Goal: Task Accomplishment & Management: Complete application form

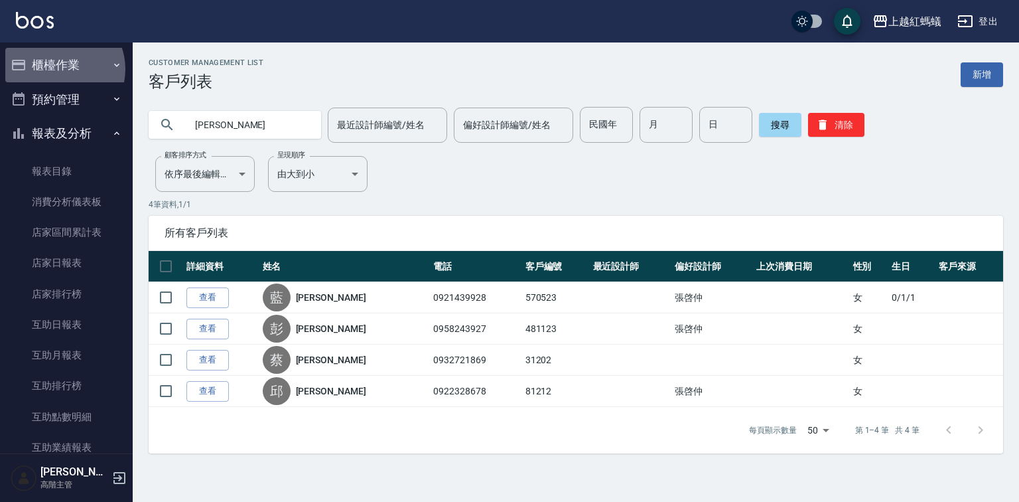
click at [60, 69] on button "櫃檯作業" at bounding box center [66, 65] width 122 height 35
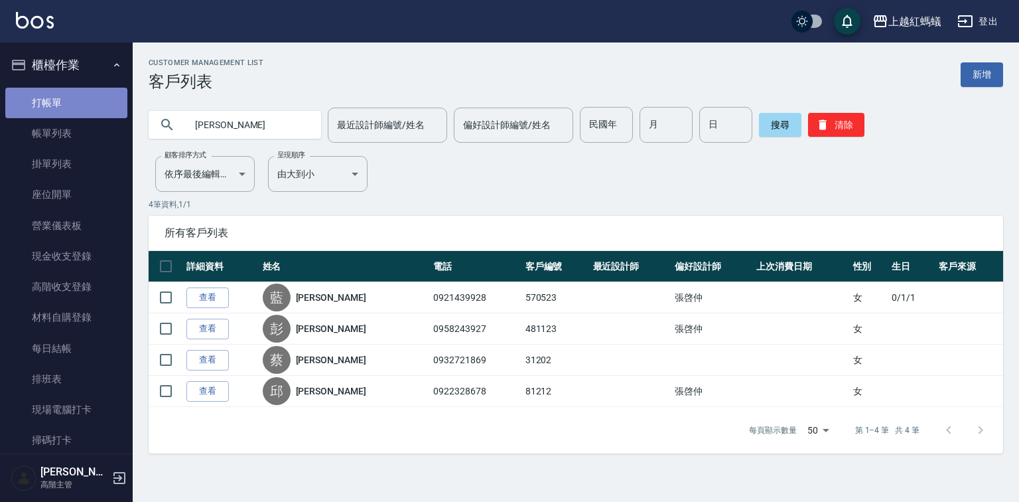
click at [77, 96] on link "打帳單" at bounding box center [66, 103] width 122 height 31
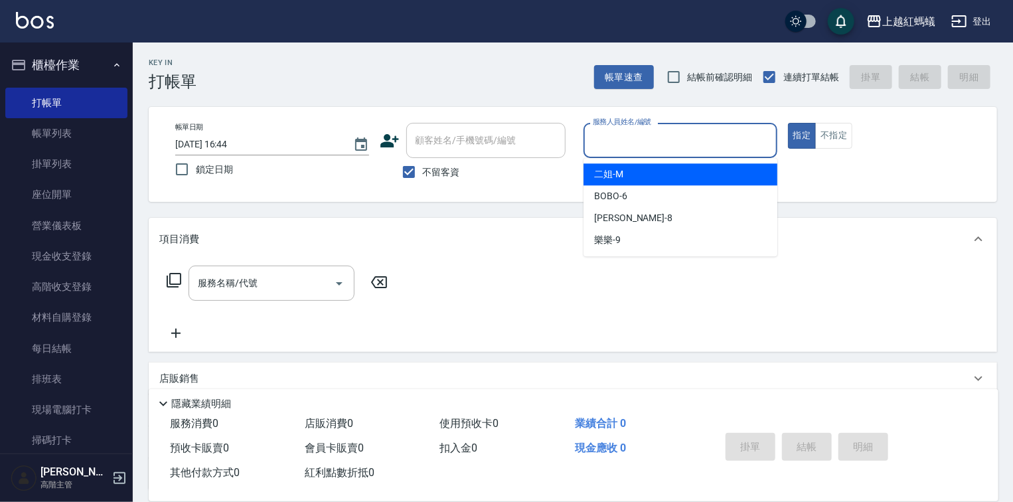
click at [609, 144] on input "服務人員姓名/編號" at bounding box center [680, 140] width 182 height 23
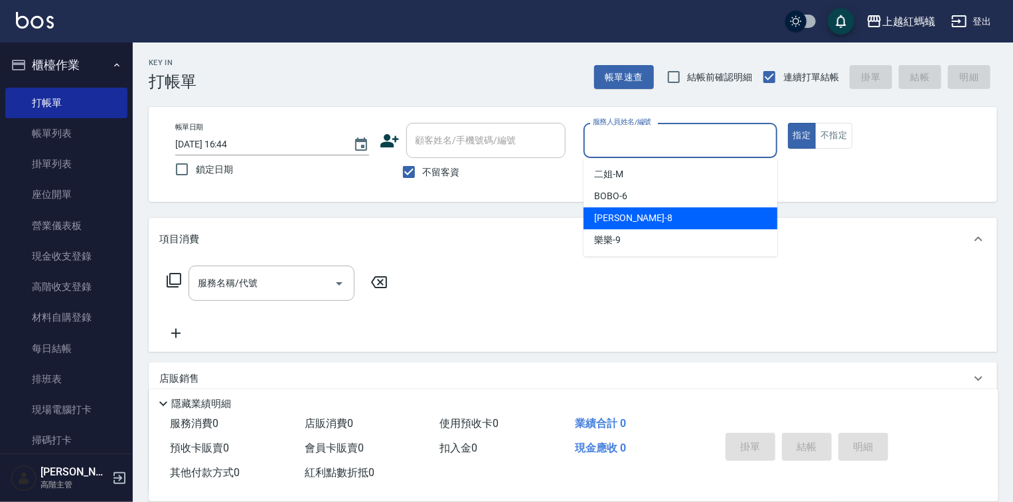
click at [626, 220] on div "[PERSON_NAME] -8" at bounding box center [680, 218] width 194 height 22
type input "[PERSON_NAME]-8"
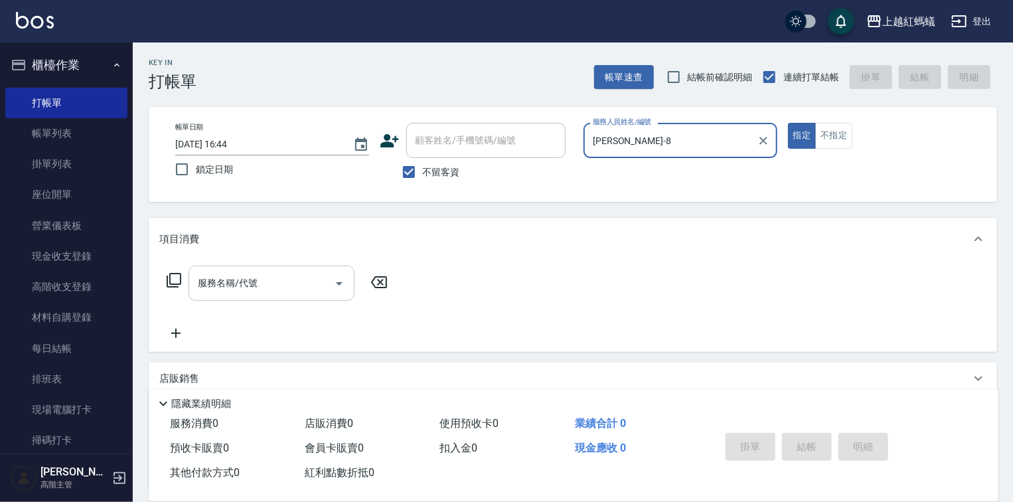
click at [265, 287] on input "服務名稱/代號" at bounding box center [261, 282] width 134 height 23
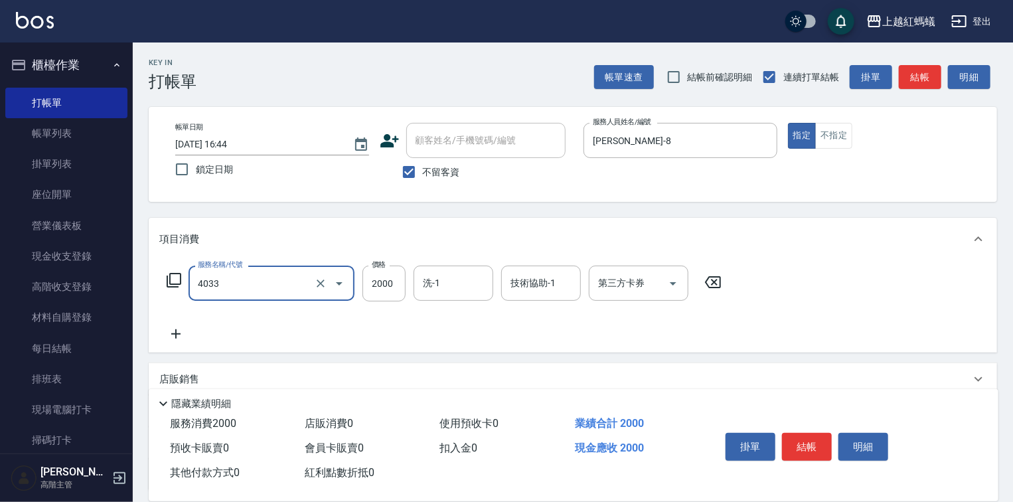
type input "創意挑染(長)(4033)"
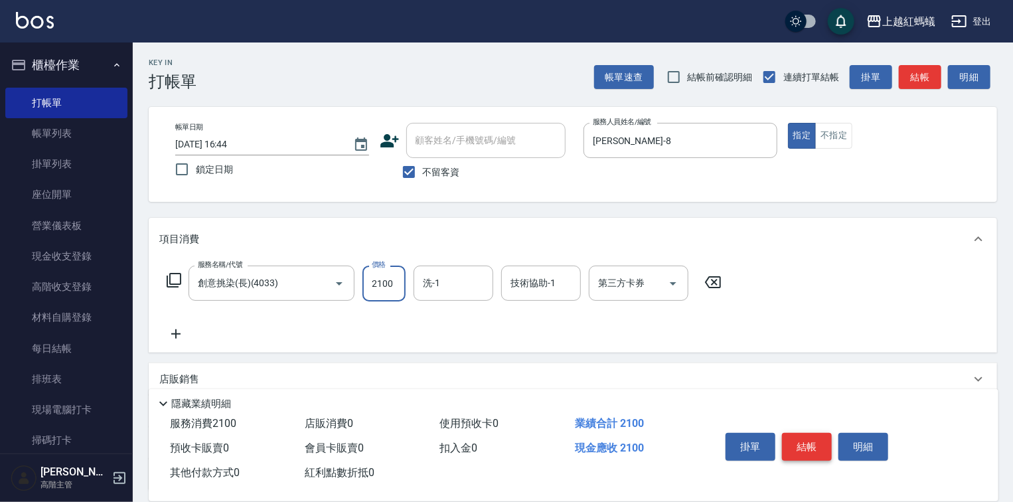
type input "2100"
click at [810, 443] on button "結帳" at bounding box center [807, 447] width 50 height 28
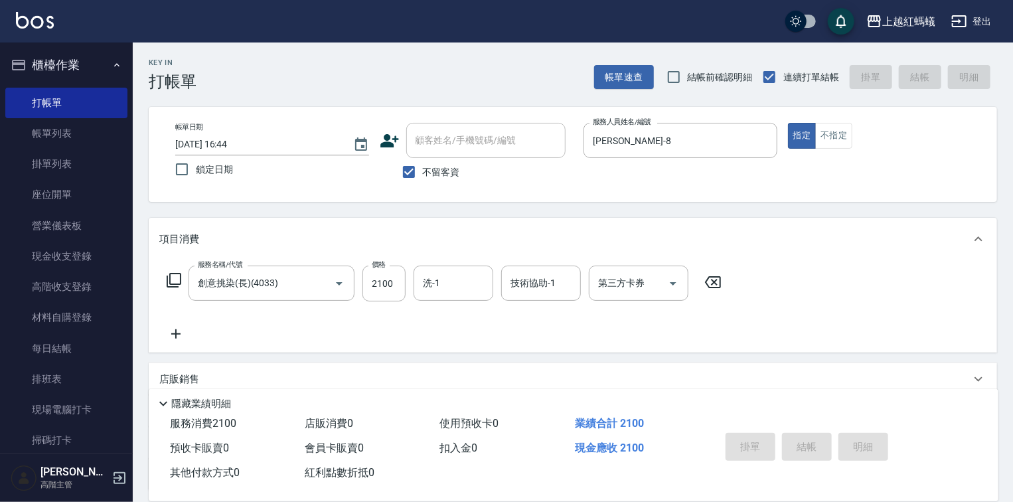
type input "[DATE] 16:45"
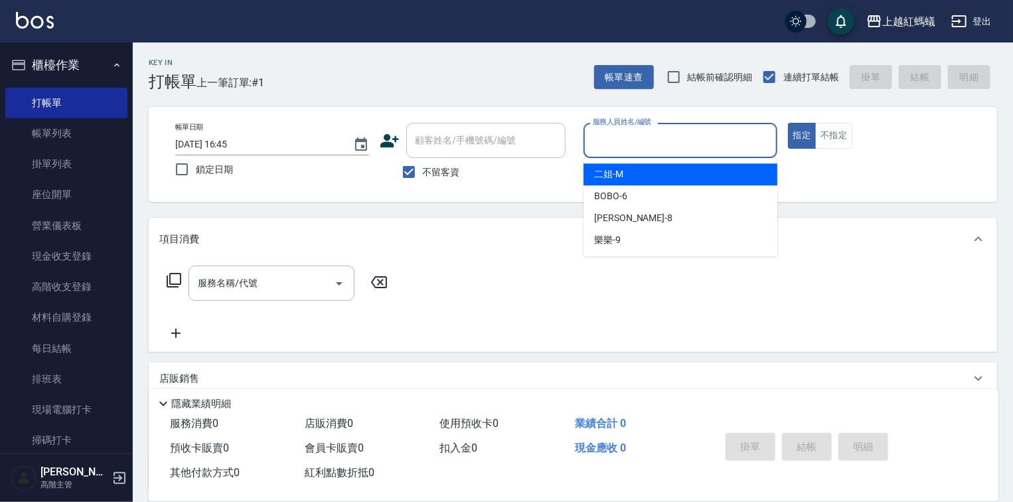
click at [661, 141] on input "服務人員姓名/編號" at bounding box center [680, 140] width 182 height 23
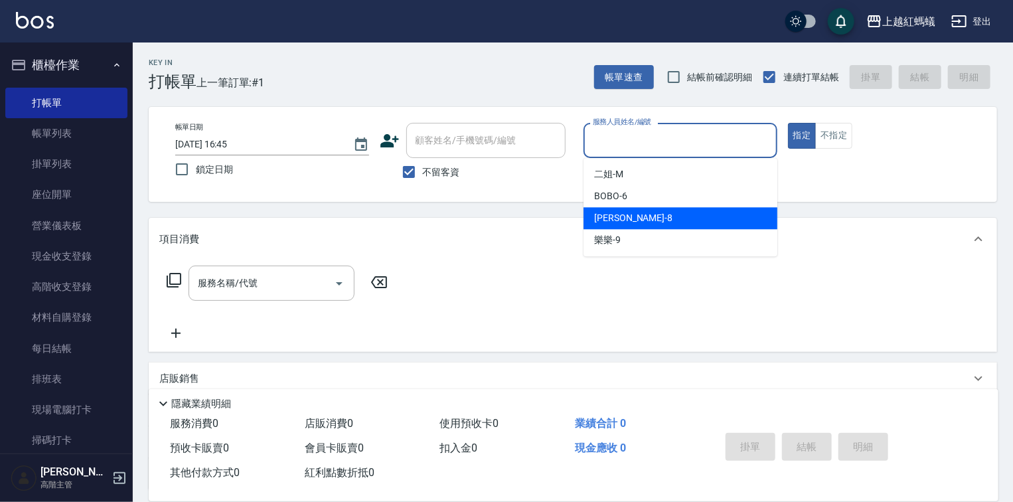
click at [659, 218] on div "[PERSON_NAME] -8" at bounding box center [680, 218] width 194 height 22
type input "[PERSON_NAME]-8"
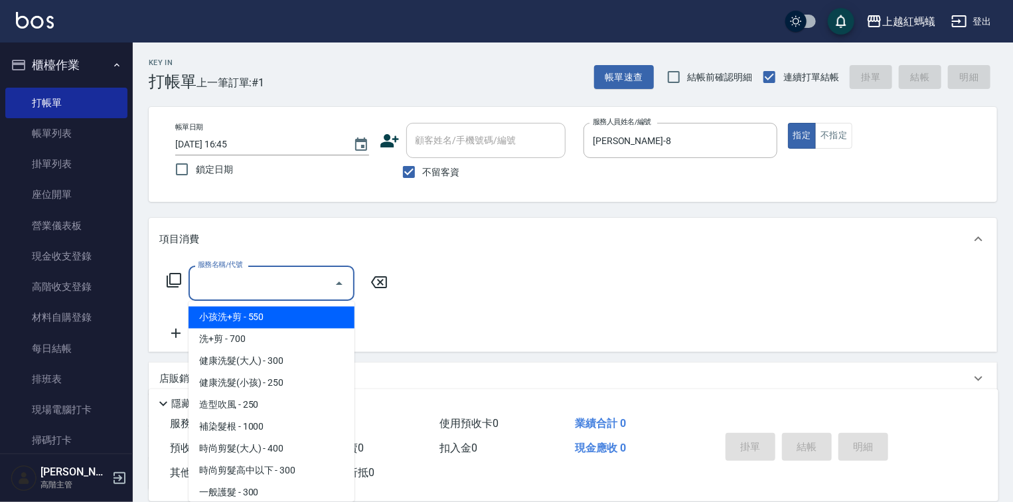
click at [318, 279] on input "服務名稱/代號" at bounding box center [261, 282] width 134 height 23
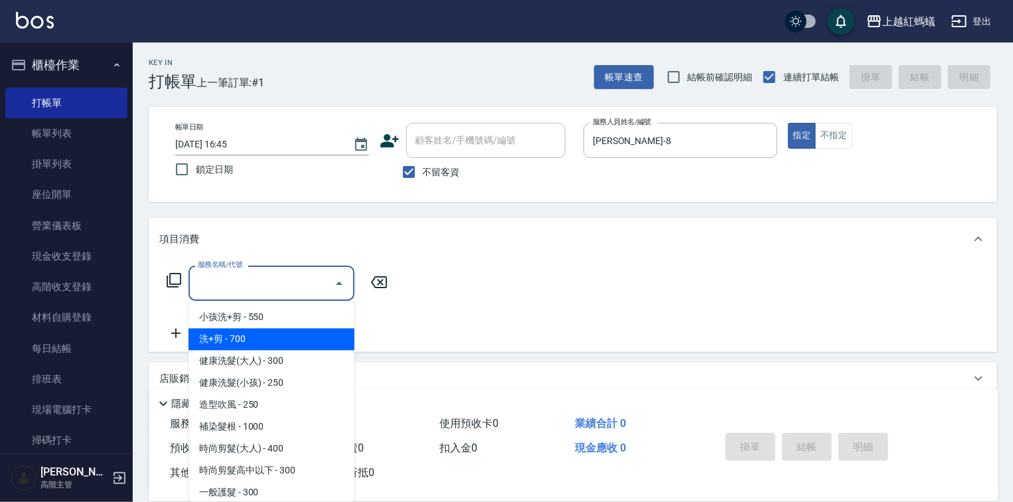
click at [299, 353] on span "健康洗髮(大人) - 300" at bounding box center [271, 361] width 166 height 22
type input "健康洗髮(大人)(201)"
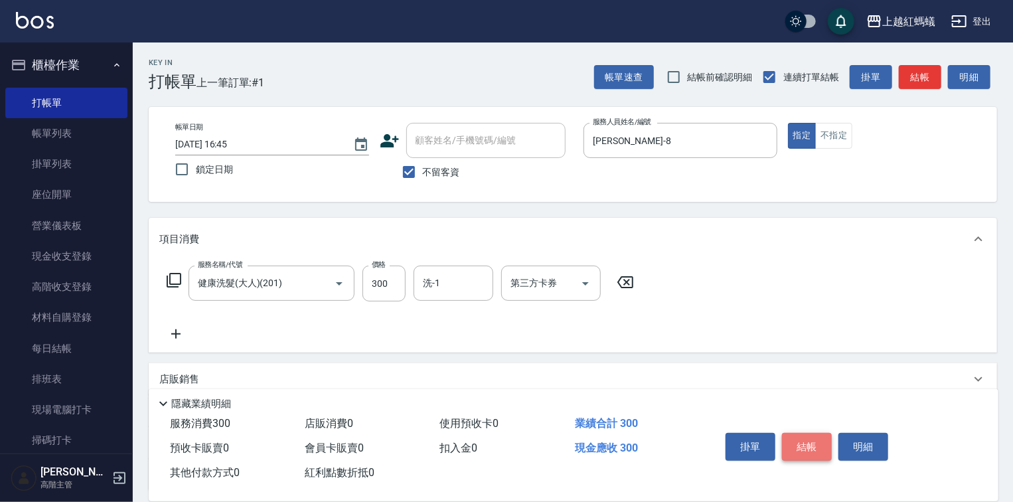
click at [812, 443] on button "結帳" at bounding box center [807, 447] width 50 height 28
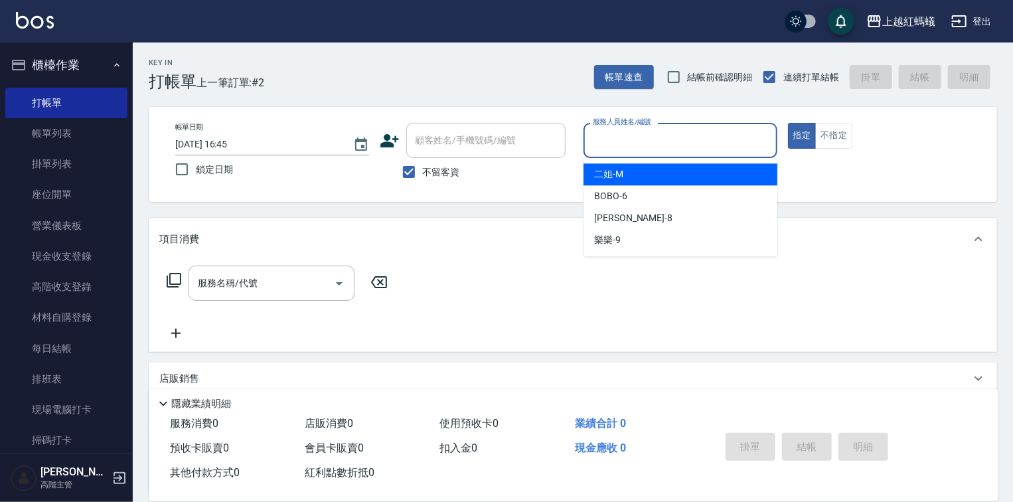
click at [627, 134] on input "服務人員姓名/編號" at bounding box center [680, 140] width 182 height 23
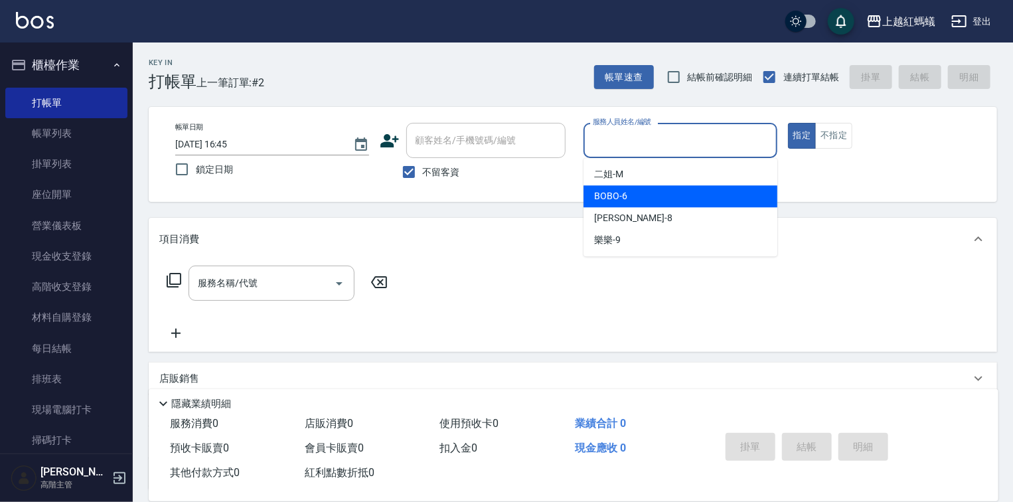
click at [642, 202] on div "BOBO -6" at bounding box center [680, 196] width 194 height 22
type input "BOBO-6"
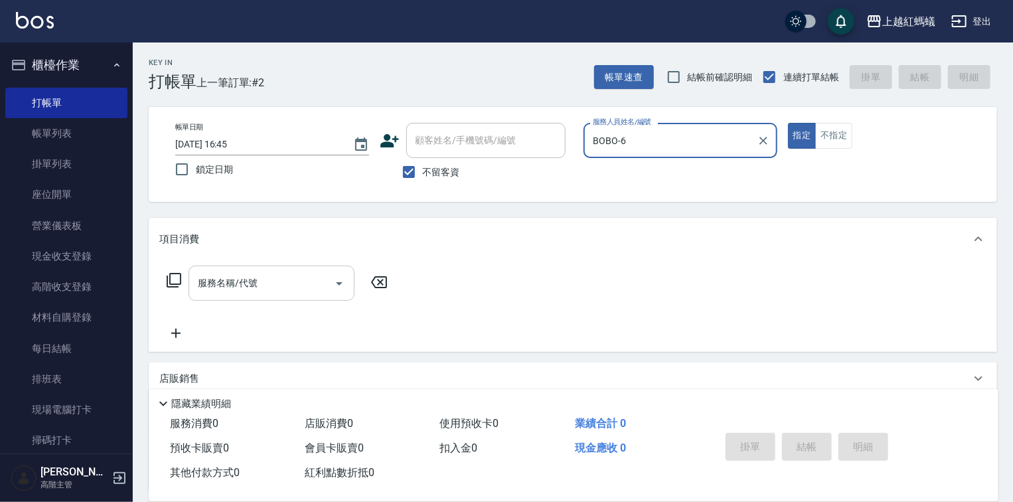
click at [297, 284] on input "服務名稱/代號" at bounding box center [261, 282] width 134 height 23
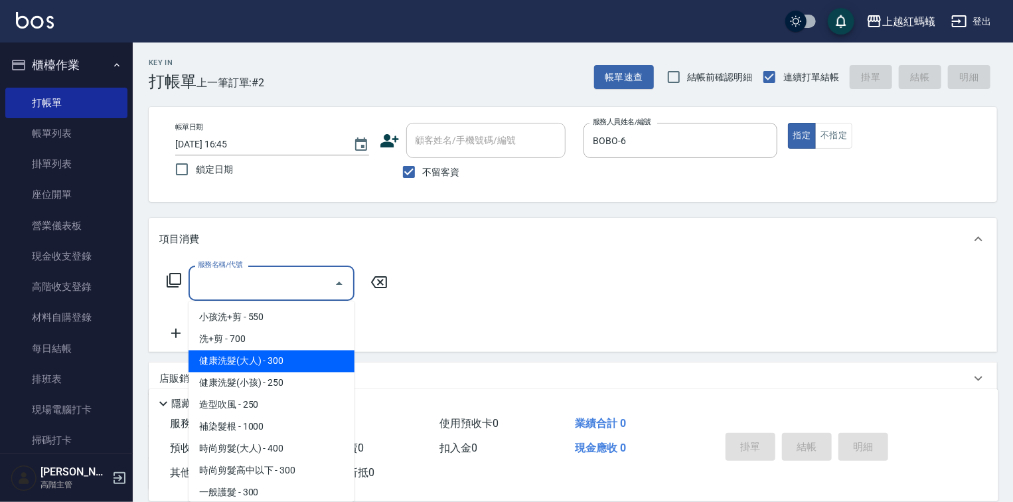
click at [312, 361] on span "健康洗髮(大人) - 300" at bounding box center [271, 361] width 166 height 22
type input "健康洗髮(大人)(201)"
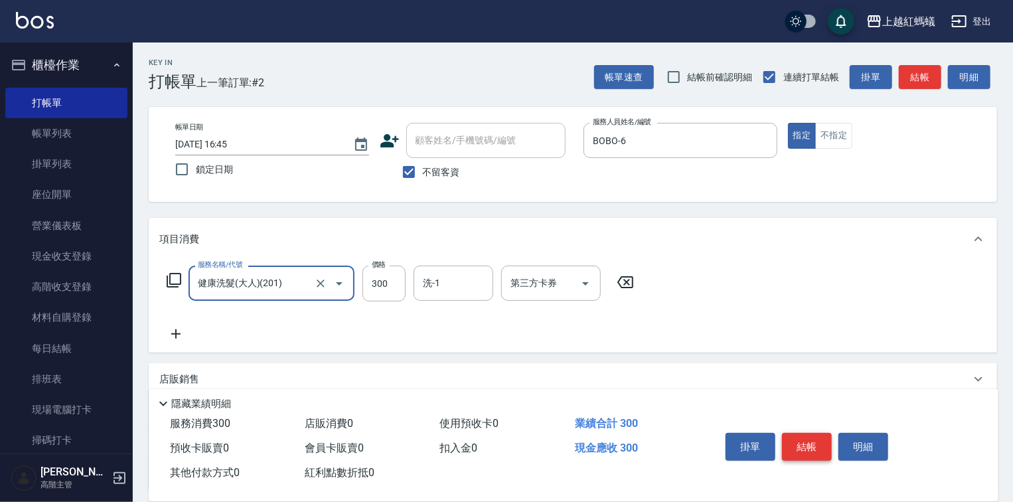
click at [816, 439] on button "結帳" at bounding box center [807, 447] width 50 height 28
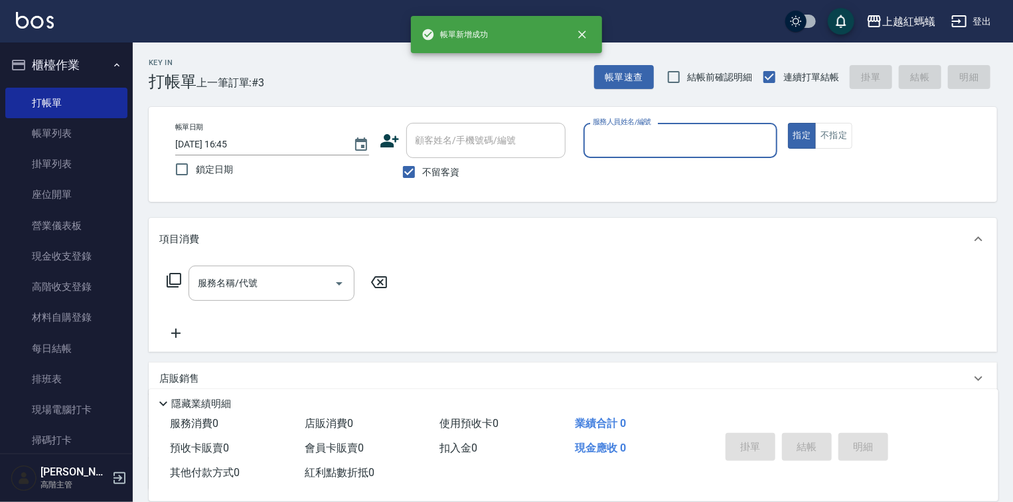
click at [696, 150] on input "服務人員姓名/編號" at bounding box center [680, 140] width 182 height 23
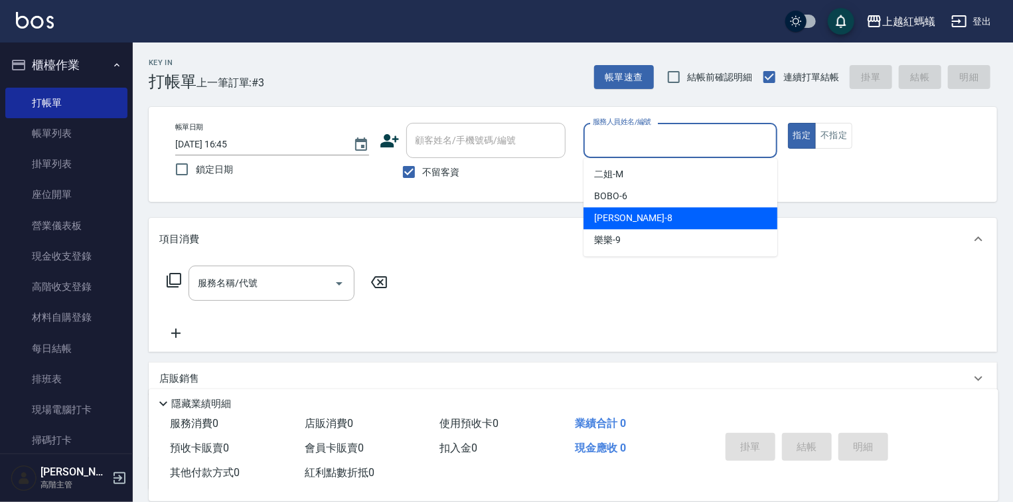
click at [632, 214] on div "[PERSON_NAME] -8" at bounding box center [680, 218] width 194 height 22
type input "[PERSON_NAME]-8"
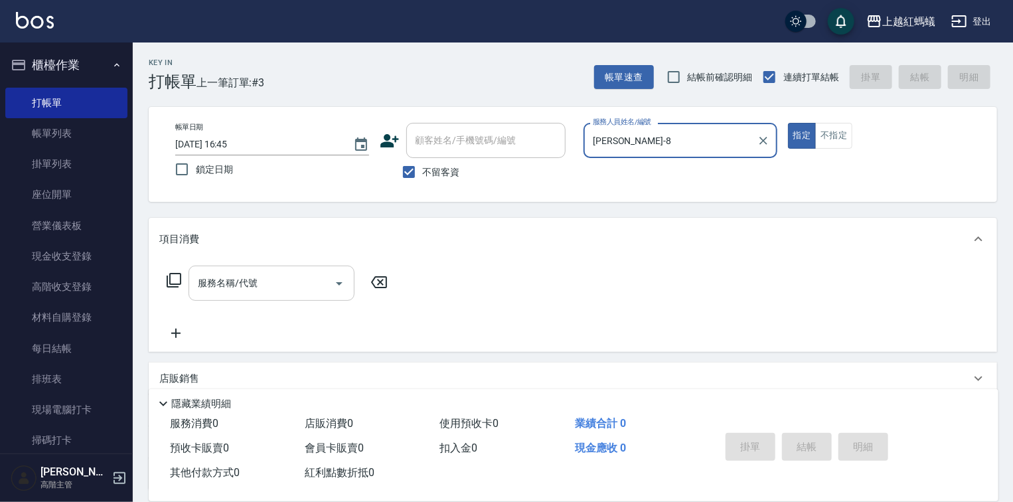
click at [285, 280] on input "服務名稱/代號" at bounding box center [261, 282] width 134 height 23
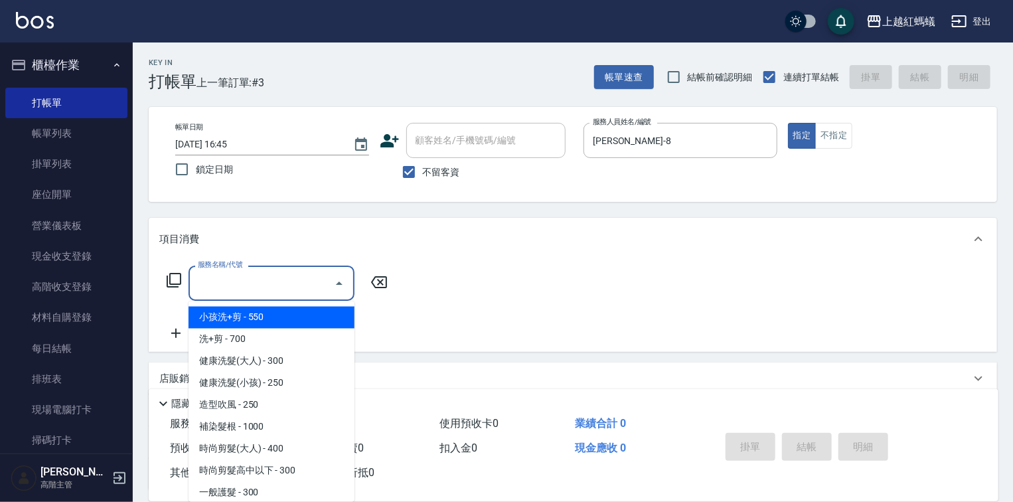
click at [226, 327] on span "小孩洗+剪 - 550" at bounding box center [271, 318] width 166 height 22
type input "小孩洗+剪(109)"
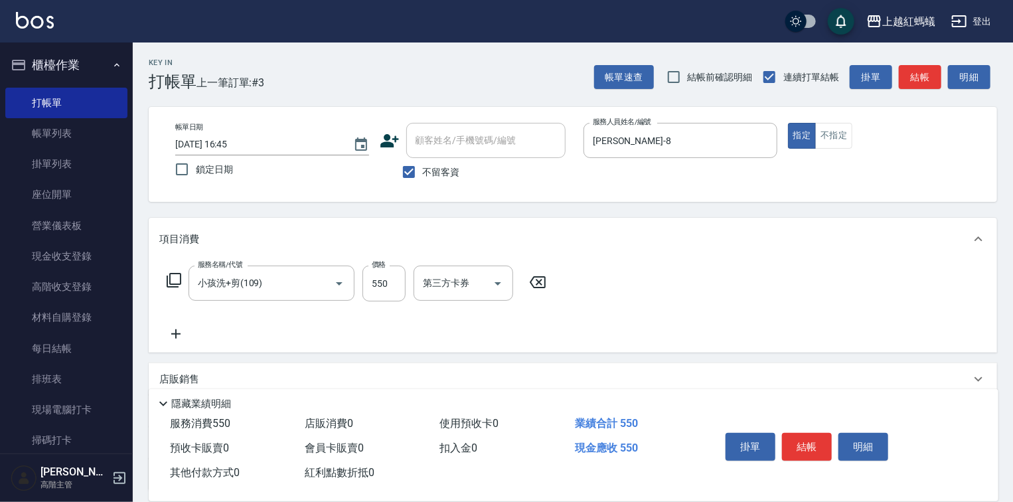
click at [544, 281] on icon at bounding box center [537, 282] width 33 height 16
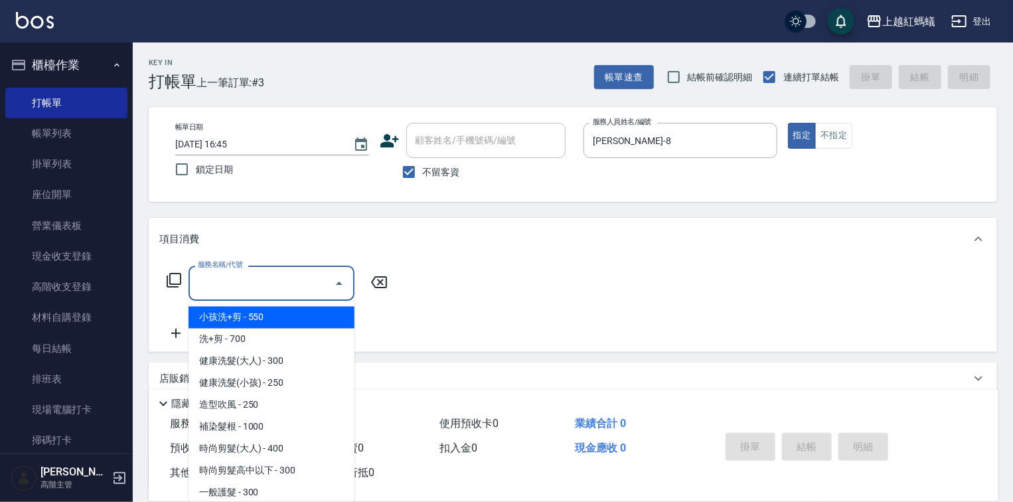
click at [316, 282] on input "服務名稱/代號" at bounding box center [261, 282] width 134 height 23
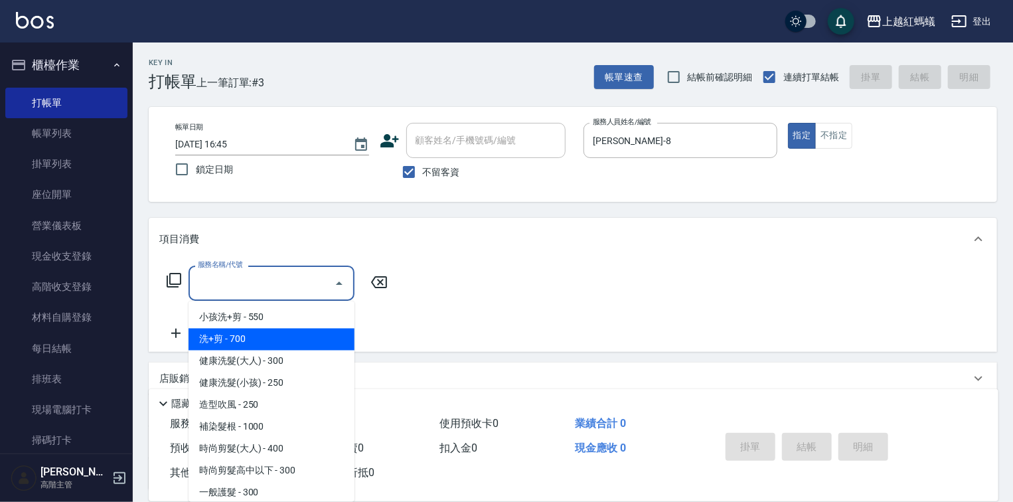
click at [254, 340] on span "洗+剪 - 700" at bounding box center [271, 340] width 166 height 22
type input "洗+剪(200)"
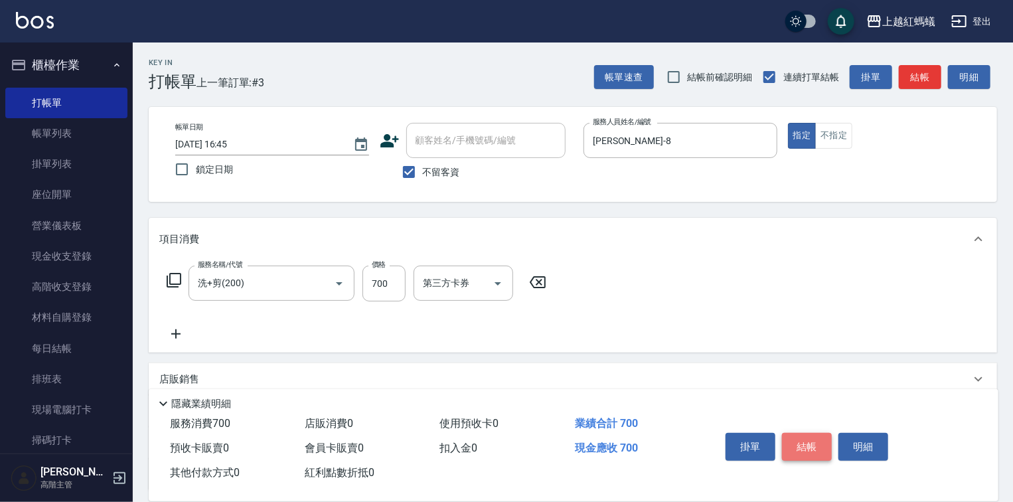
click at [796, 440] on button "結帳" at bounding box center [807, 447] width 50 height 28
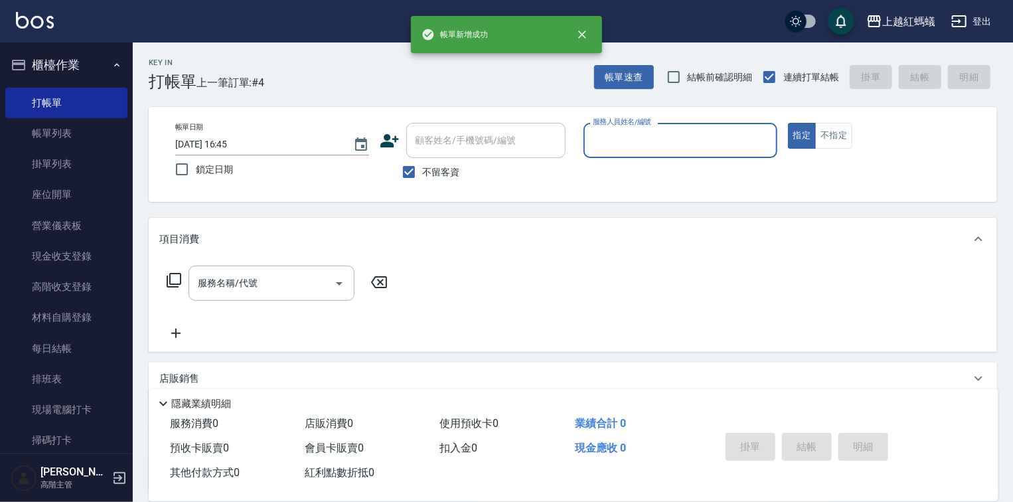
click at [677, 143] on input "服務人員姓名/編號" at bounding box center [680, 140] width 182 height 23
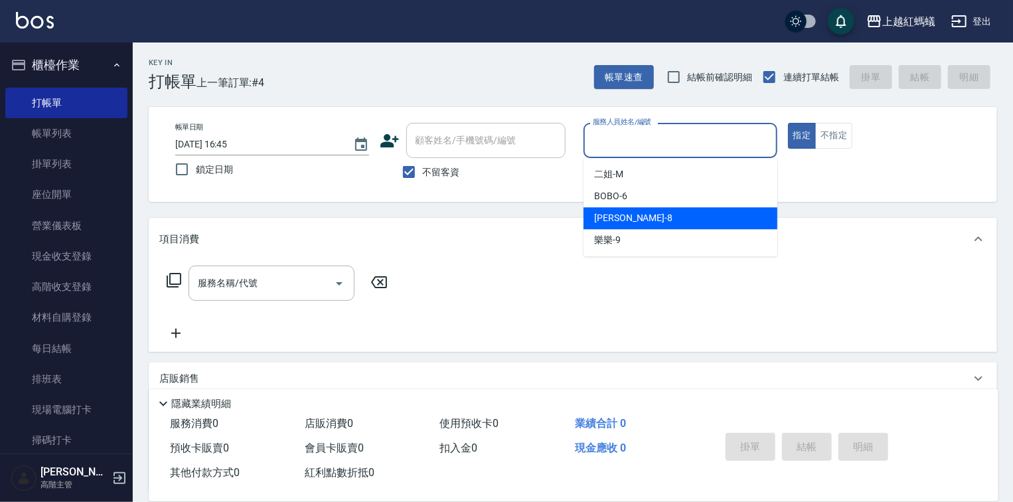
click at [662, 214] on div "[PERSON_NAME] -8" at bounding box center [680, 218] width 194 height 22
type input "[PERSON_NAME]-8"
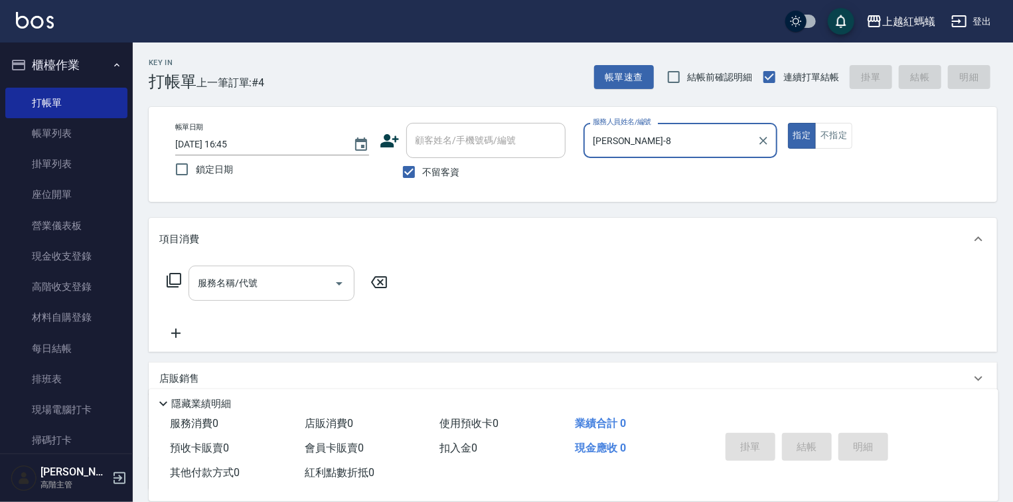
click at [297, 284] on input "服務名稱/代號" at bounding box center [261, 282] width 134 height 23
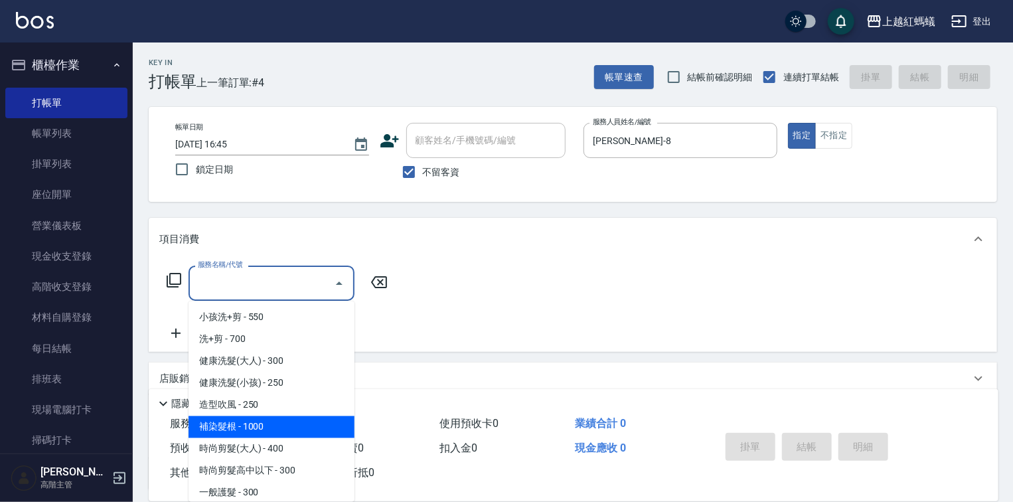
click at [276, 428] on span "補染髮根 - 1000" at bounding box center [271, 427] width 166 height 22
type input "補染髮根(204)"
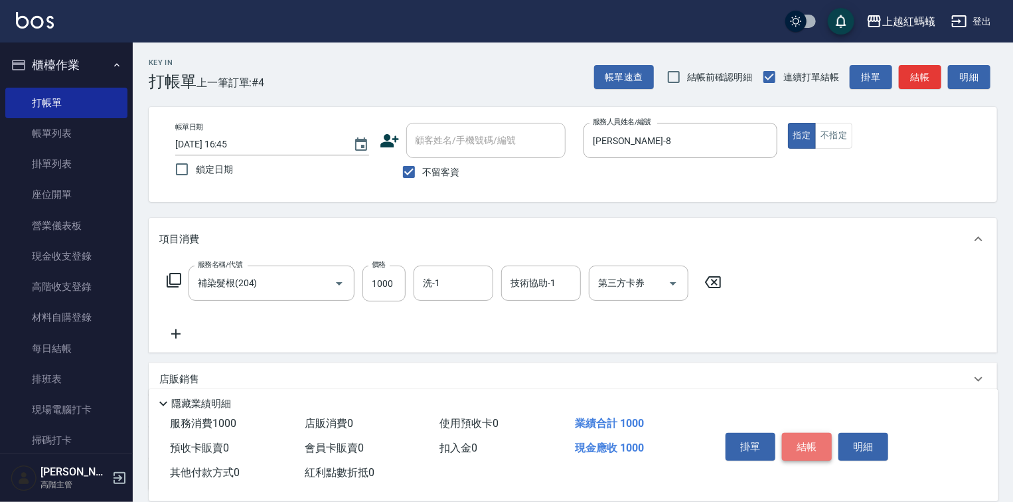
click at [796, 436] on button "結帳" at bounding box center [807, 447] width 50 height 28
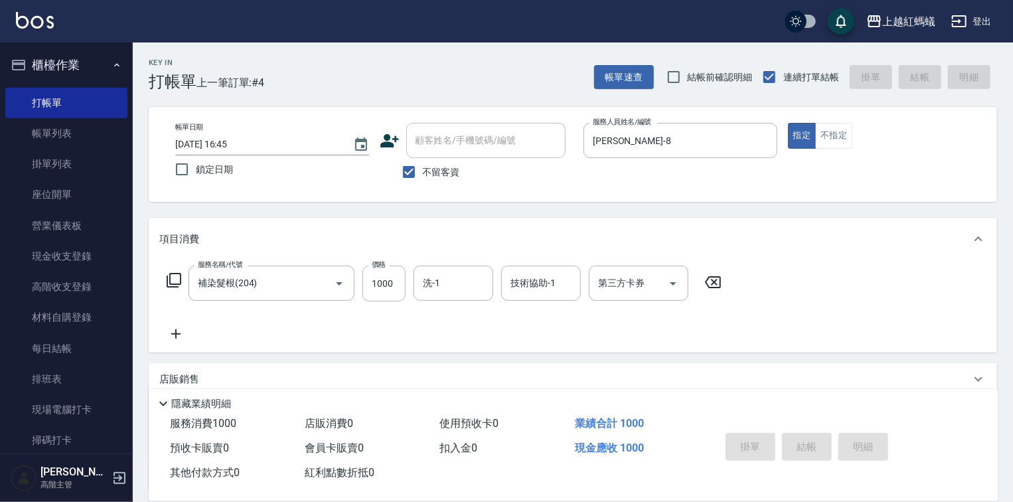
type input "[DATE] 16:46"
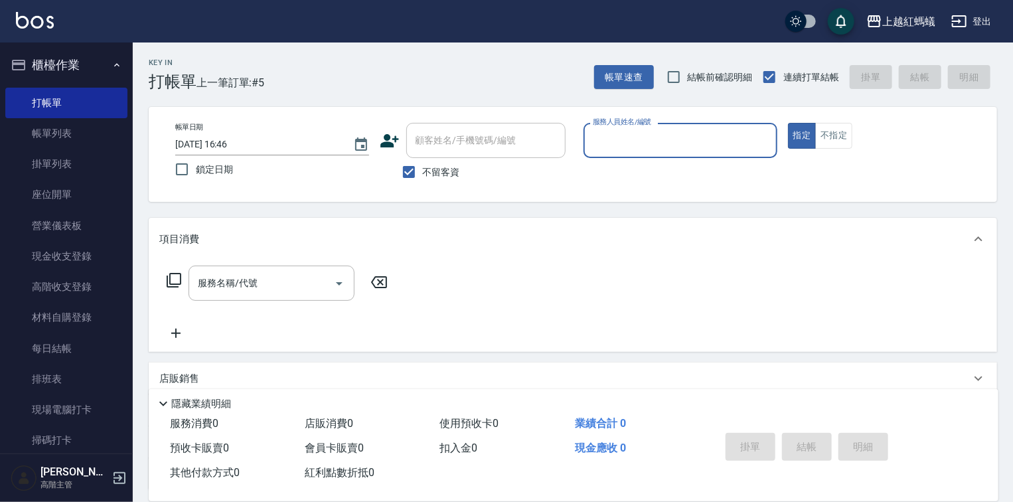
click at [629, 139] on input "服務人員姓名/編號" at bounding box center [680, 140] width 182 height 23
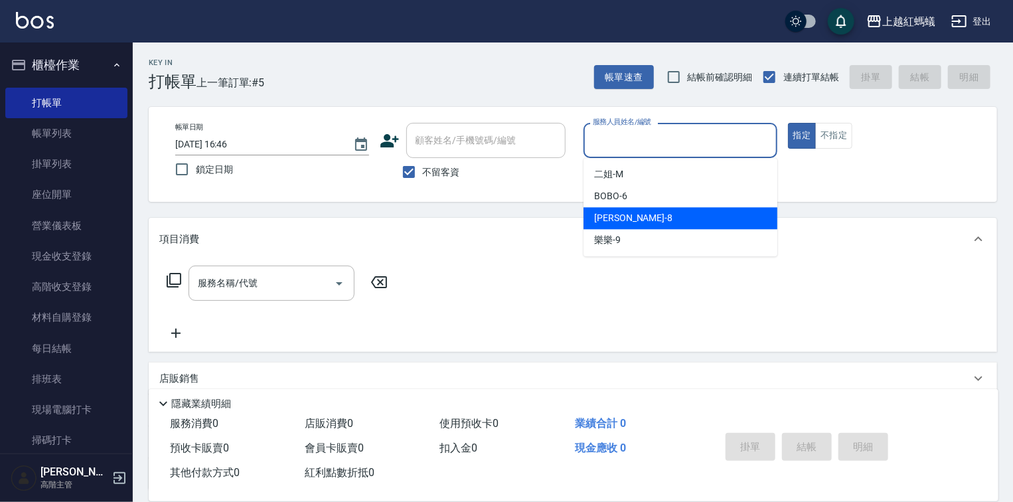
click at [626, 214] on div "[PERSON_NAME] -8" at bounding box center [680, 218] width 194 height 22
type input "[PERSON_NAME]-8"
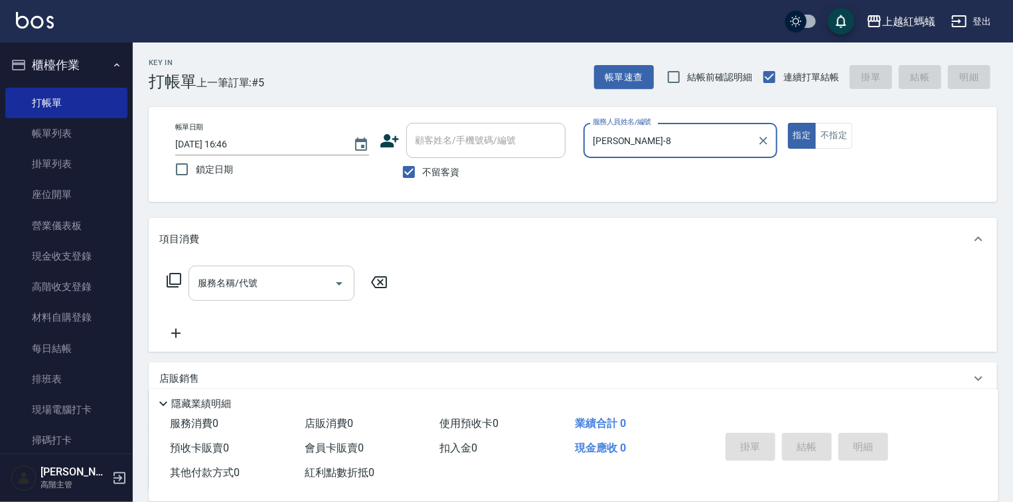
click at [279, 280] on input "服務名稱/代號" at bounding box center [261, 282] width 134 height 23
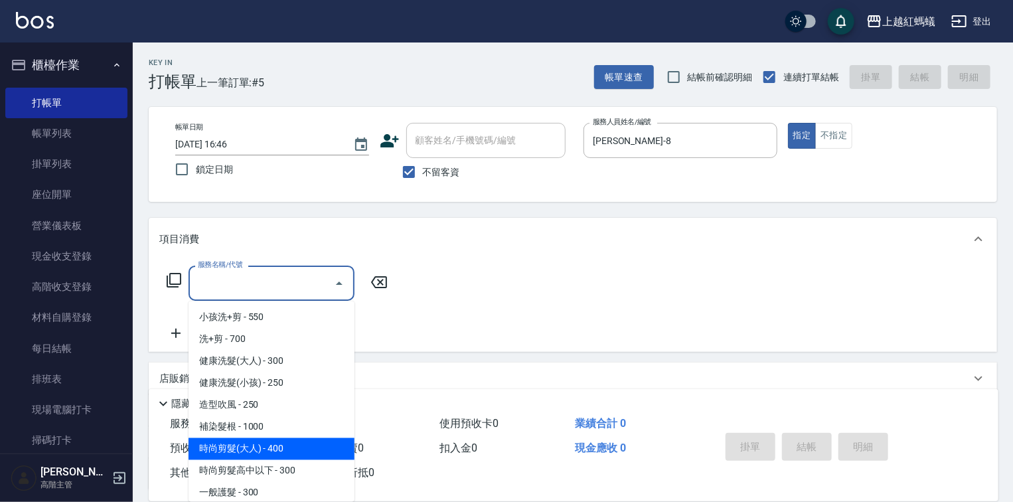
click at [283, 446] on span "時尚剪髮(大人) - 400" at bounding box center [271, 449] width 166 height 22
type input "時尚剪髮(大人)(301)"
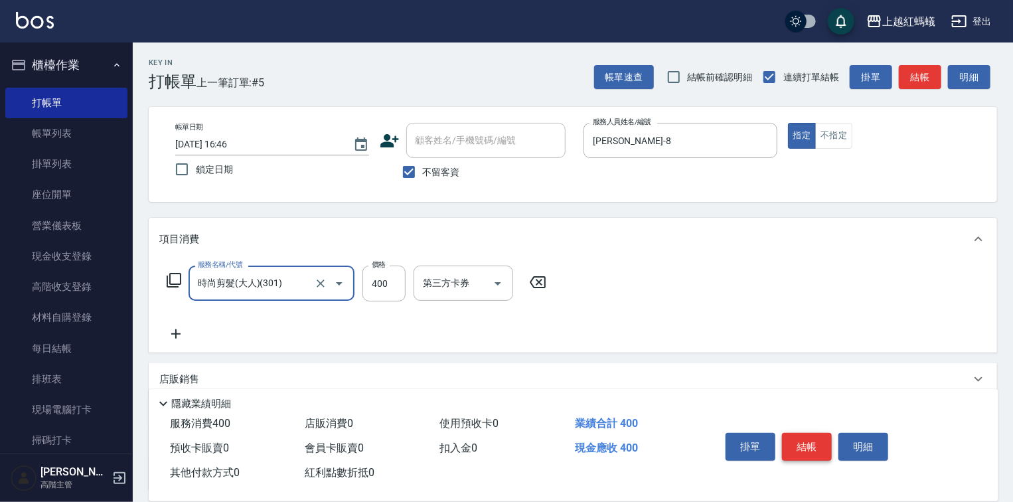
click at [809, 439] on button "結帳" at bounding box center [807, 447] width 50 height 28
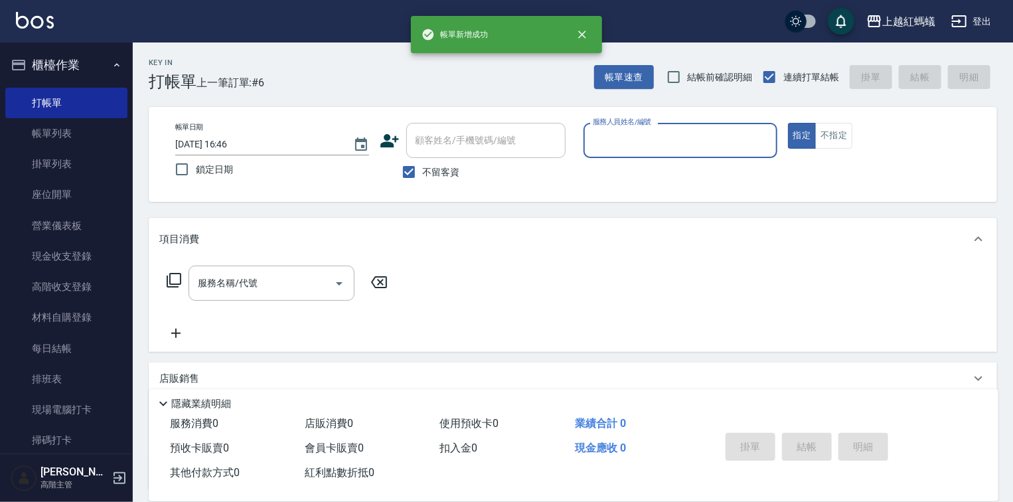
click at [676, 145] on input "服務人員姓名/編號" at bounding box center [680, 140] width 182 height 23
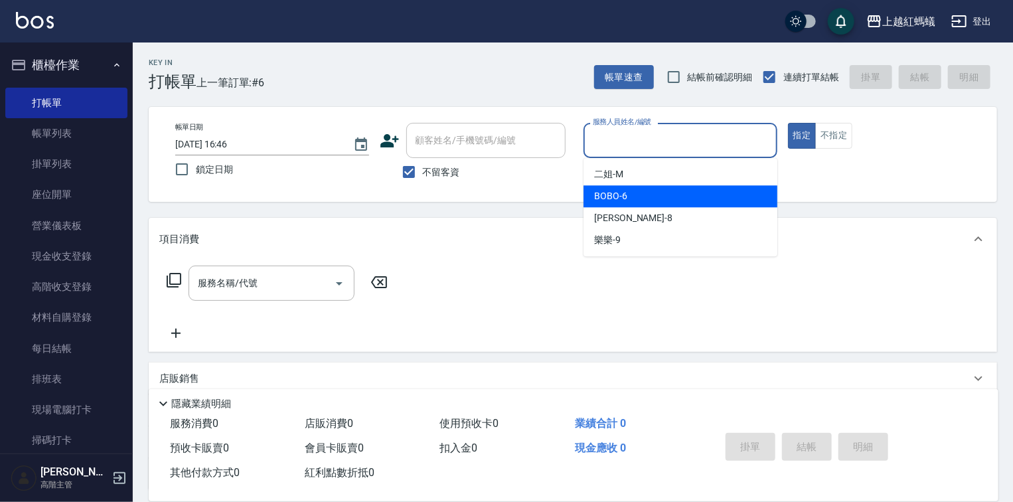
click at [642, 199] on div "BOBO -6" at bounding box center [680, 196] width 194 height 22
type input "BOBO-6"
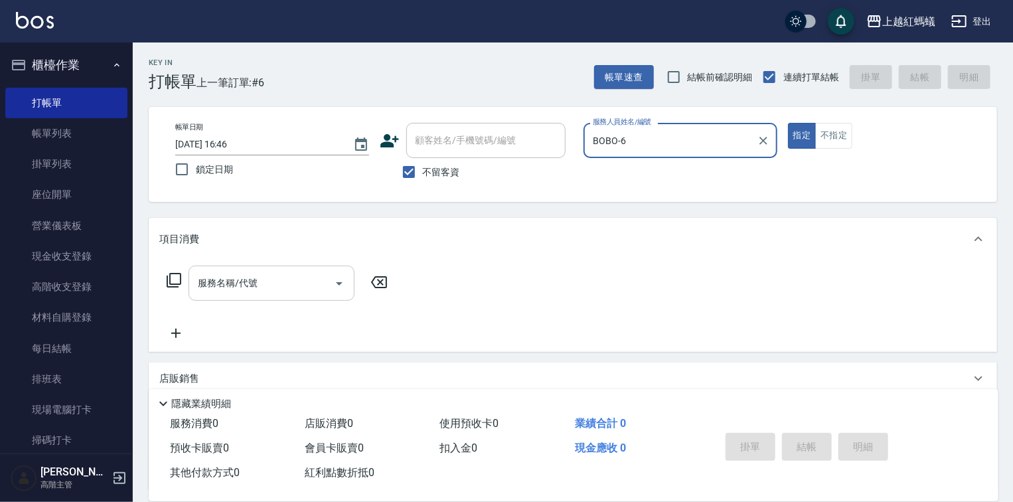
click at [288, 279] on input "服務名稱/代號" at bounding box center [261, 282] width 134 height 23
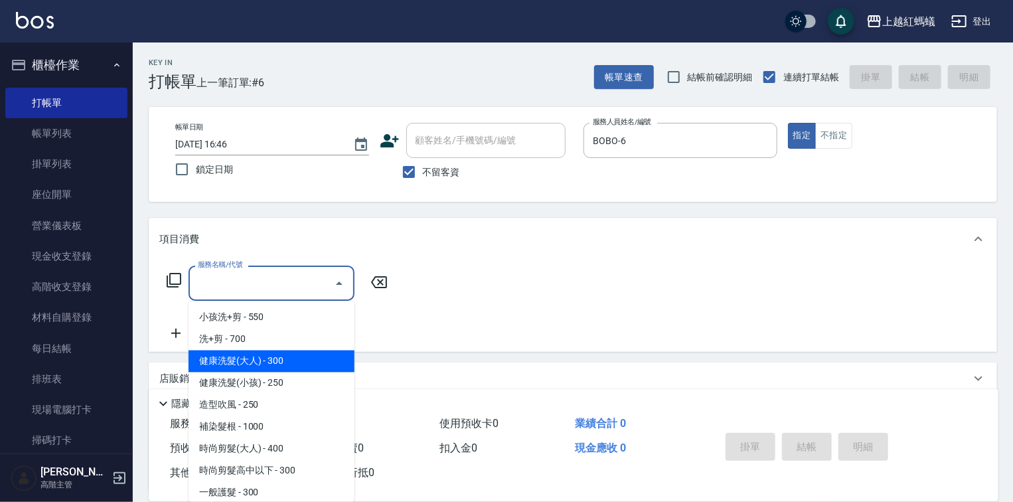
click at [289, 364] on span "健康洗髮(大人) - 300" at bounding box center [271, 361] width 166 height 22
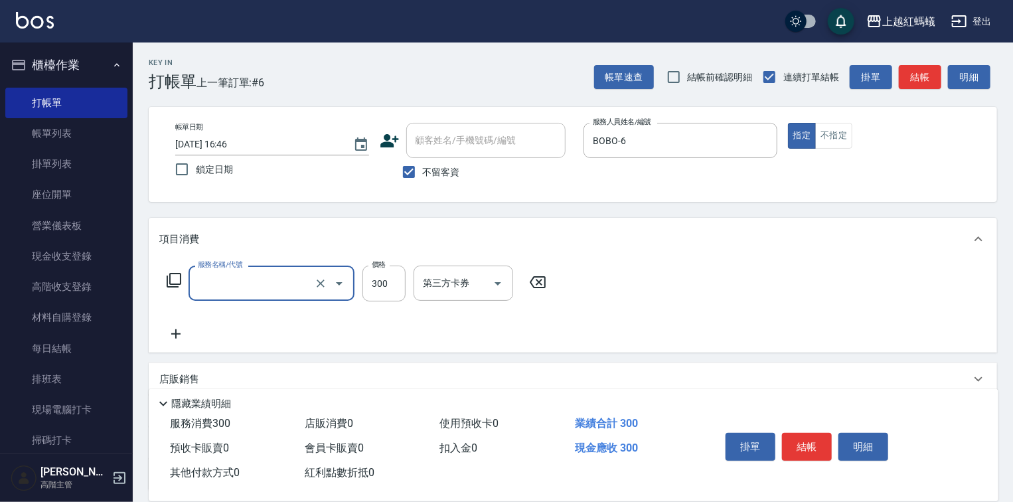
type input "健康洗髮(大人)(201)"
click at [807, 441] on button "結帳" at bounding box center [807, 447] width 50 height 28
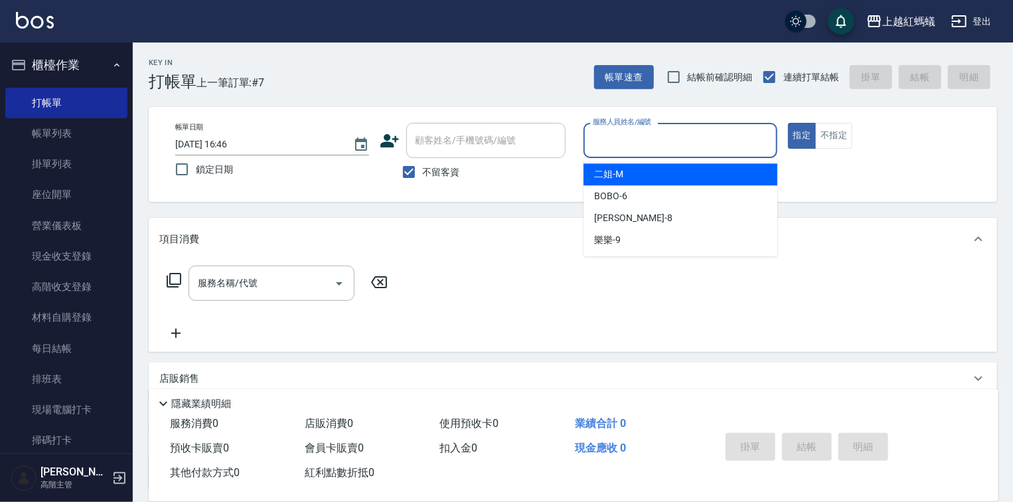
click at [637, 145] on input "服務人員姓名/編號" at bounding box center [680, 140] width 182 height 23
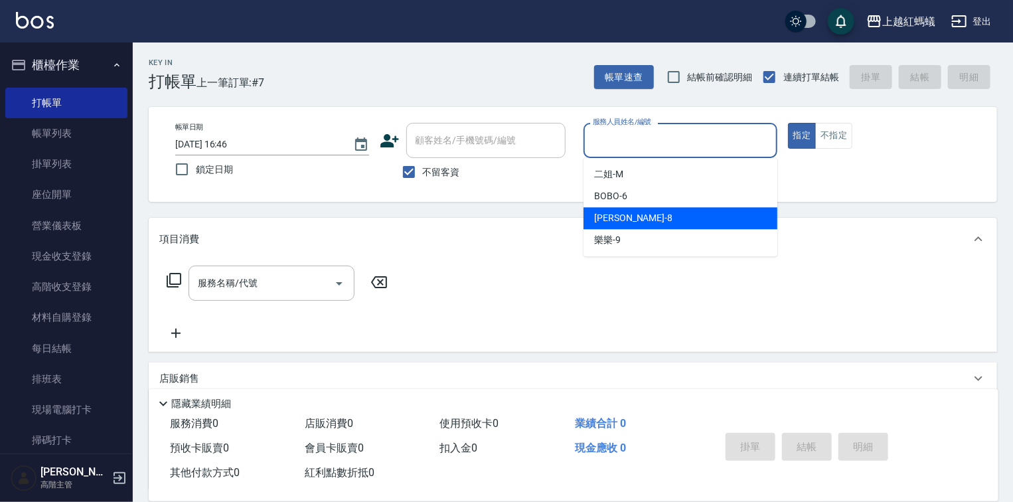
click at [640, 222] on div "[PERSON_NAME] -8" at bounding box center [680, 218] width 194 height 22
type input "[PERSON_NAME]-8"
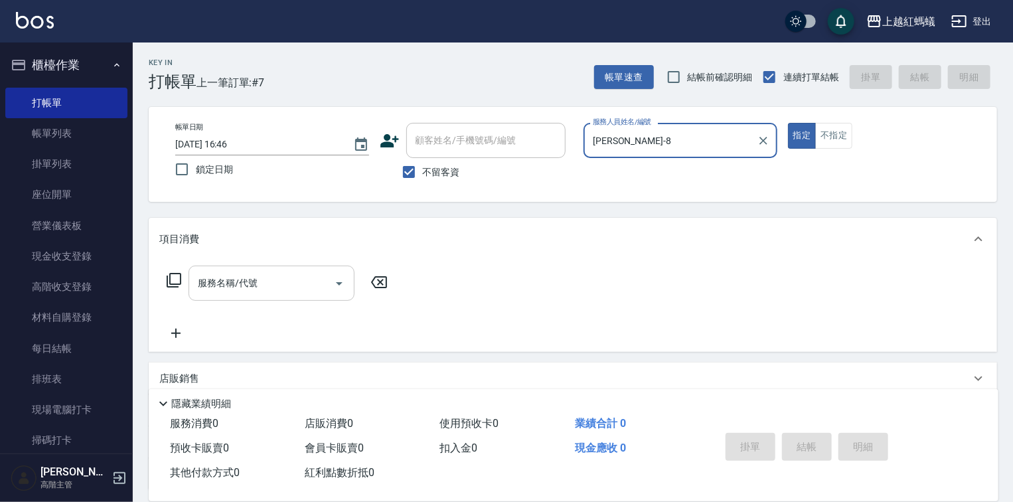
click at [329, 270] on div at bounding box center [339, 282] width 20 height 35
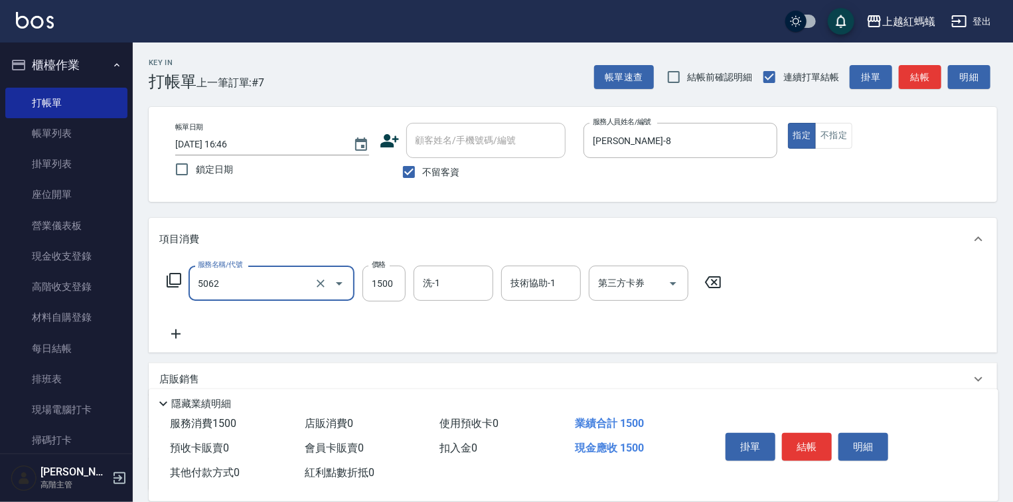
type input "花式燙髮(中)(5062)"
click at [809, 443] on button "結帳" at bounding box center [807, 447] width 50 height 28
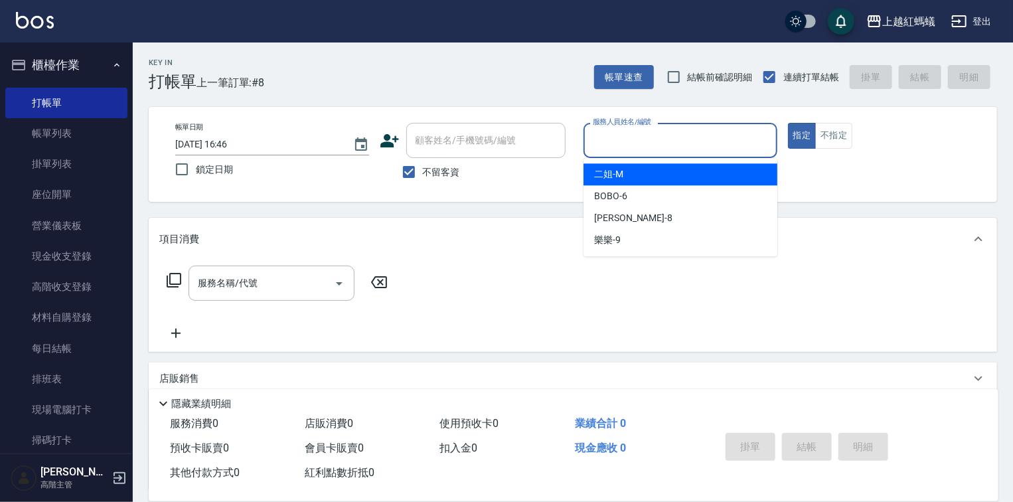
click at [635, 137] on input "服務人員姓名/編號" at bounding box center [680, 140] width 182 height 23
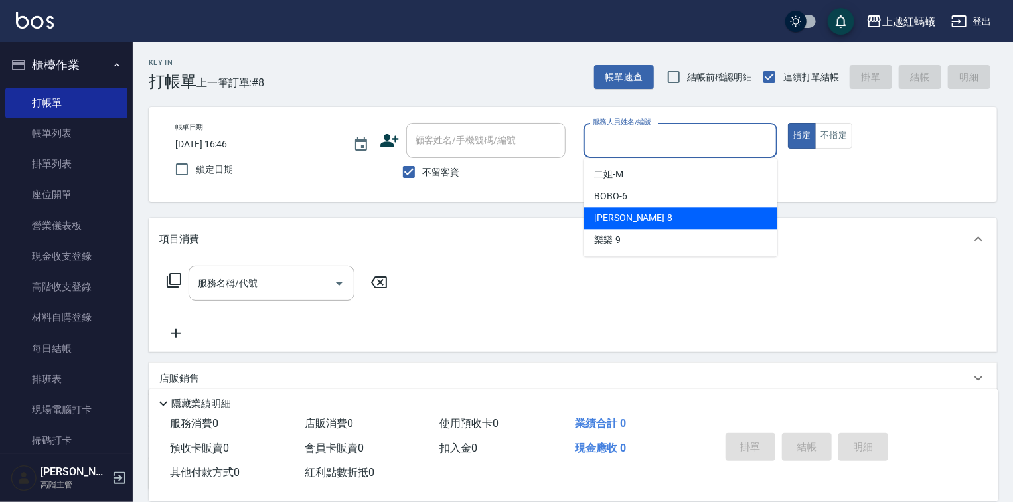
click at [666, 227] on div "[PERSON_NAME] -8" at bounding box center [680, 218] width 194 height 22
type input "[PERSON_NAME]-8"
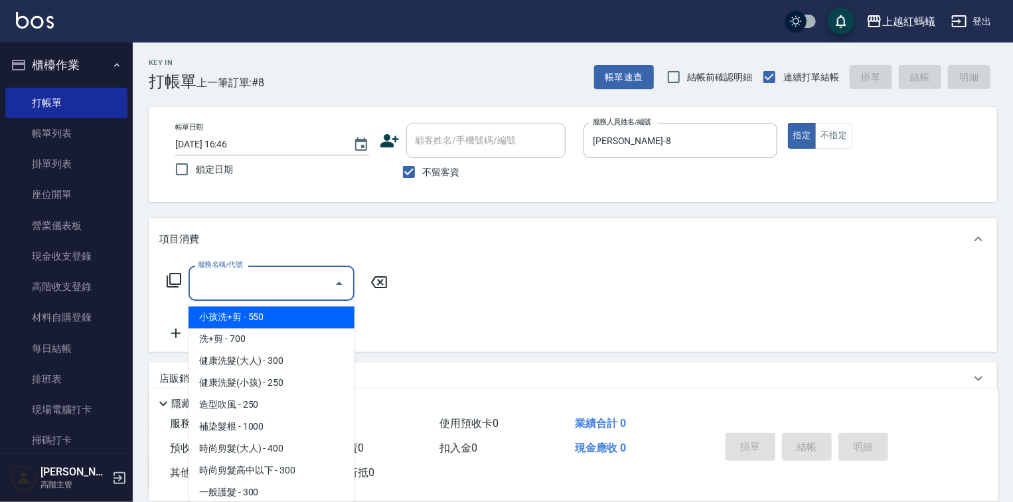
click at [293, 277] on input "服務名稱/代號" at bounding box center [261, 282] width 134 height 23
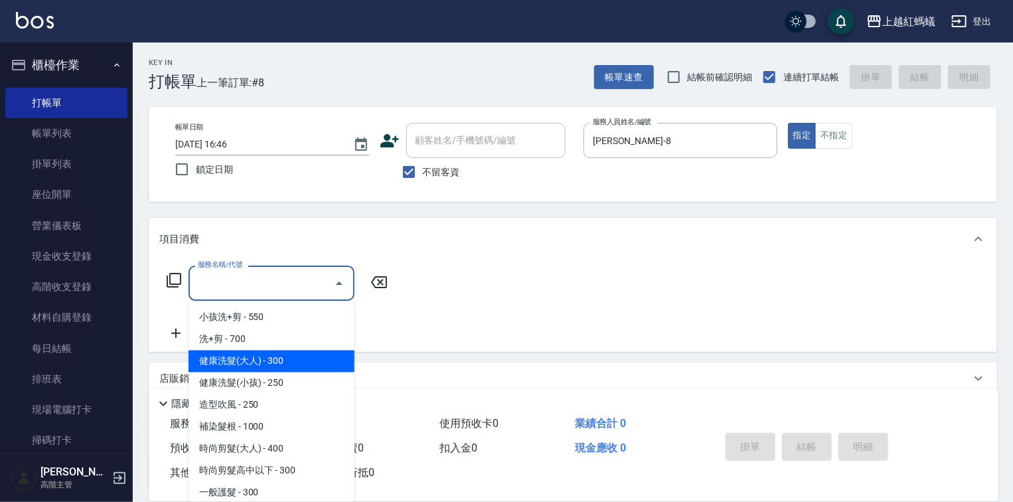
click at [319, 368] on span "健康洗髮(大人) - 300" at bounding box center [271, 361] width 166 height 22
type input "健康洗髮(大人)(201)"
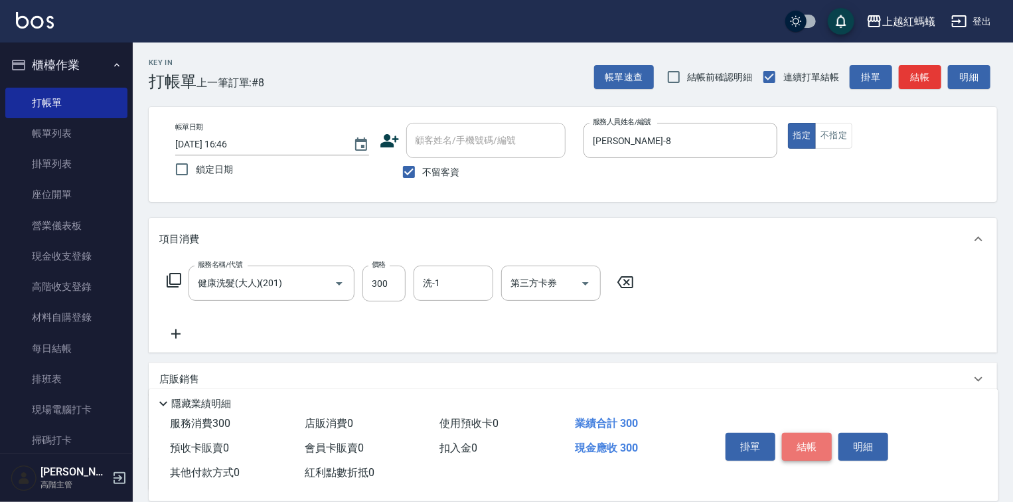
click at [812, 436] on button "結帳" at bounding box center [807, 447] width 50 height 28
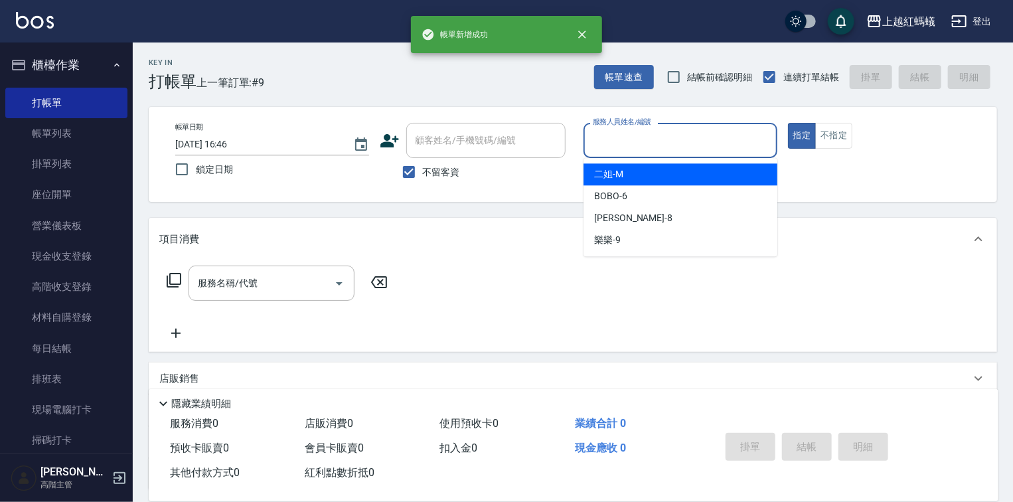
drag, startPoint x: 636, startPoint y: 138, endPoint x: 632, endPoint y: 175, distance: 37.5
click at [636, 138] on input "服務人員姓名/編號" at bounding box center [680, 140] width 182 height 23
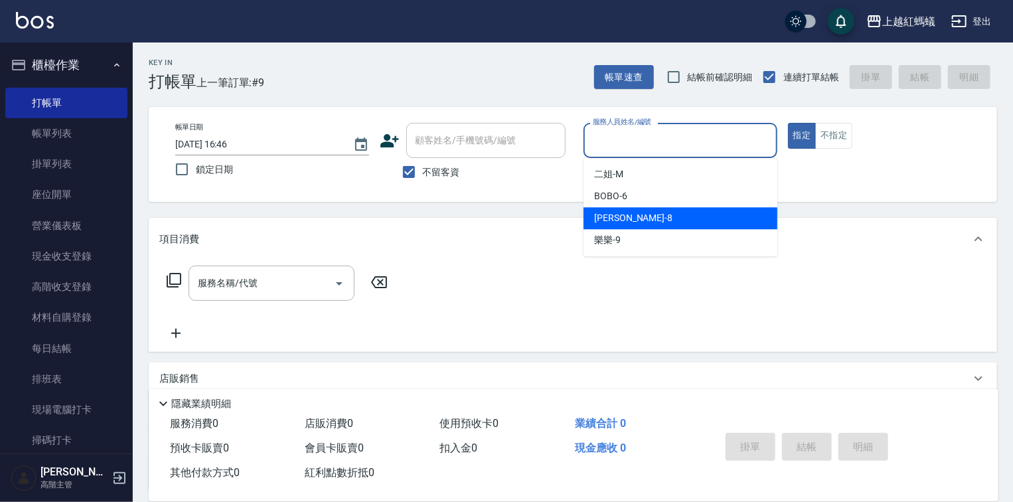
click at [626, 219] on div "[PERSON_NAME] -8" at bounding box center [680, 218] width 194 height 22
type input "[PERSON_NAME]-8"
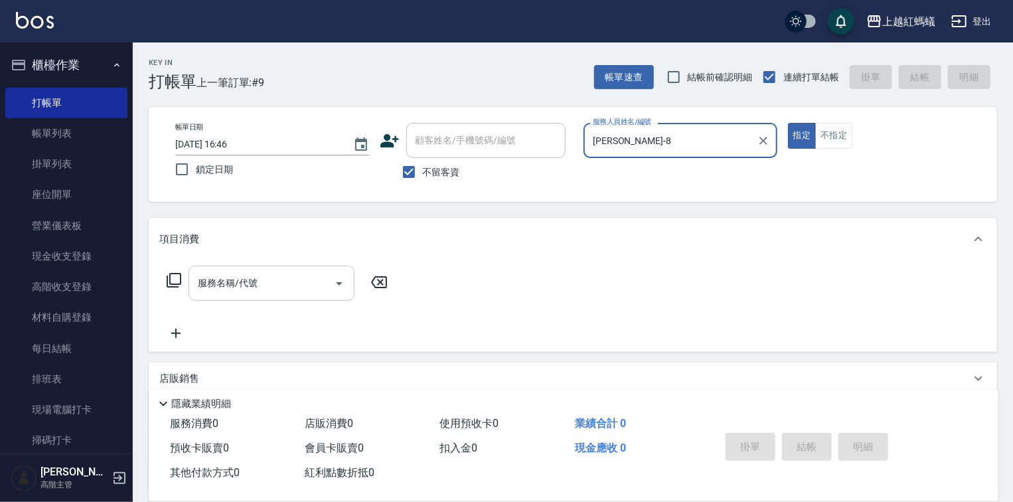
click at [288, 278] on input "服務名稱/代號" at bounding box center [261, 282] width 134 height 23
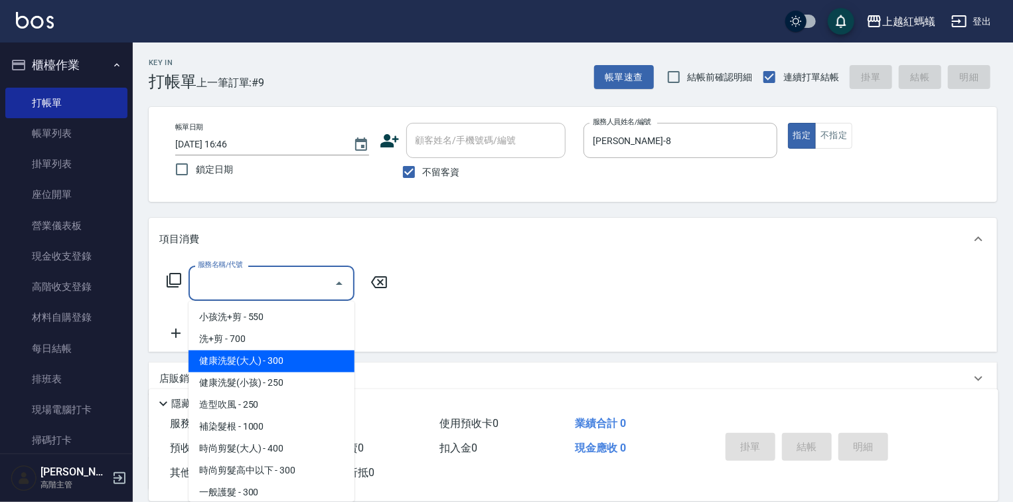
click at [311, 354] on span "健康洗髮(大人) - 300" at bounding box center [271, 361] width 166 height 22
type input "健康洗髮(大人)(201)"
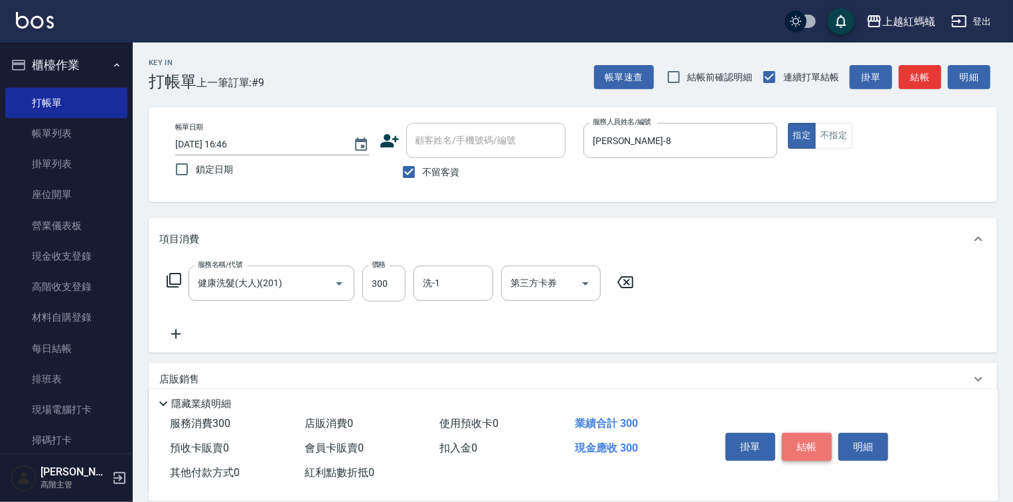
click at [818, 434] on button "結帳" at bounding box center [807, 447] width 50 height 28
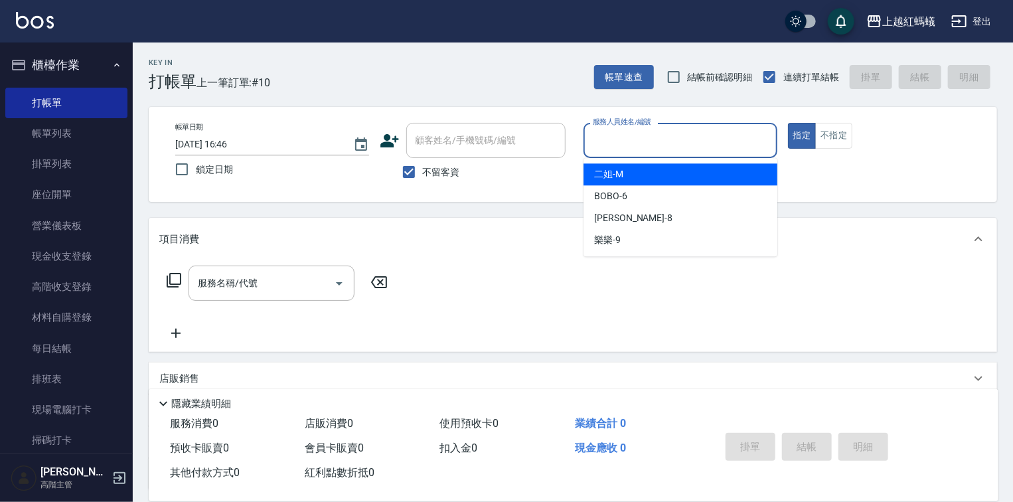
click at [680, 129] on input "服務人員姓名/編號" at bounding box center [680, 140] width 182 height 23
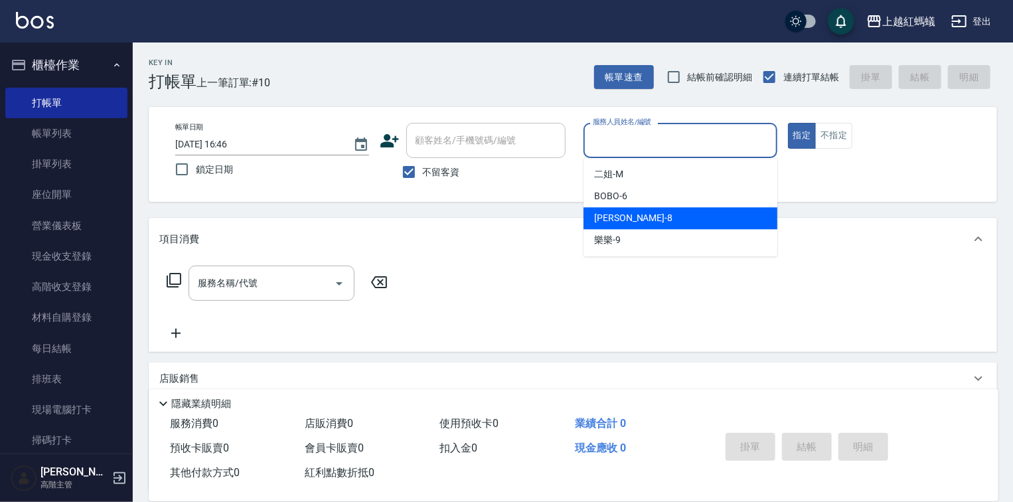
click at [668, 223] on div "[PERSON_NAME] -8" at bounding box center [680, 218] width 194 height 22
type input "[PERSON_NAME]-8"
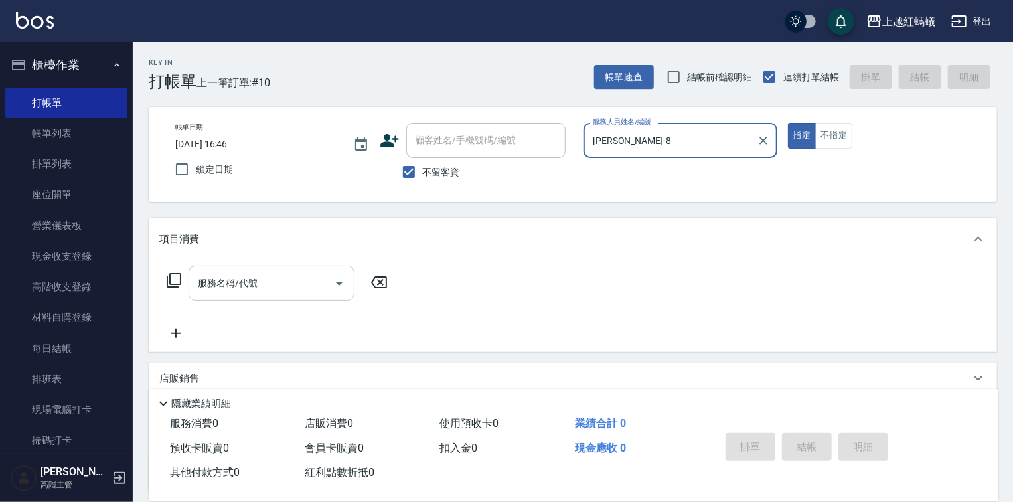
click at [281, 269] on div "服務名稱/代號" at bounding box center [271, 282] width 166 height 35
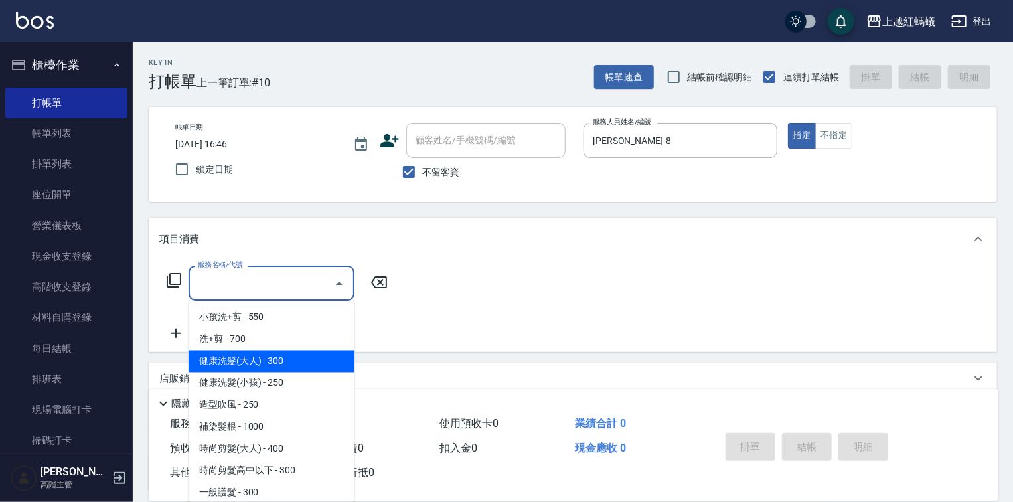
click at [332, 359] on span "健康洗髮(大人) - 300" at bounding box center [271, 361] width 166 height 22
type input "健康洗髮(大人)(201)"
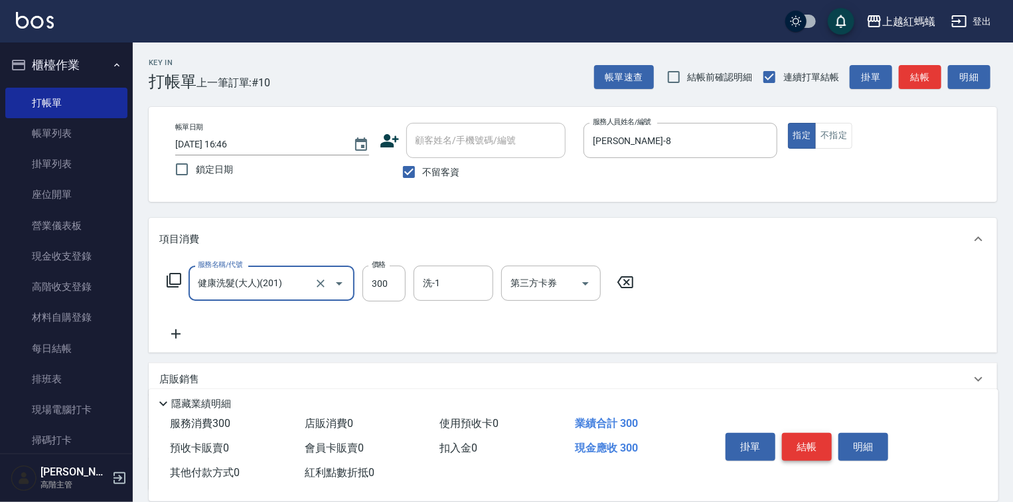
click at [787, 443] on button "結帳" at bounding box center [807, 447] width 50 height 28
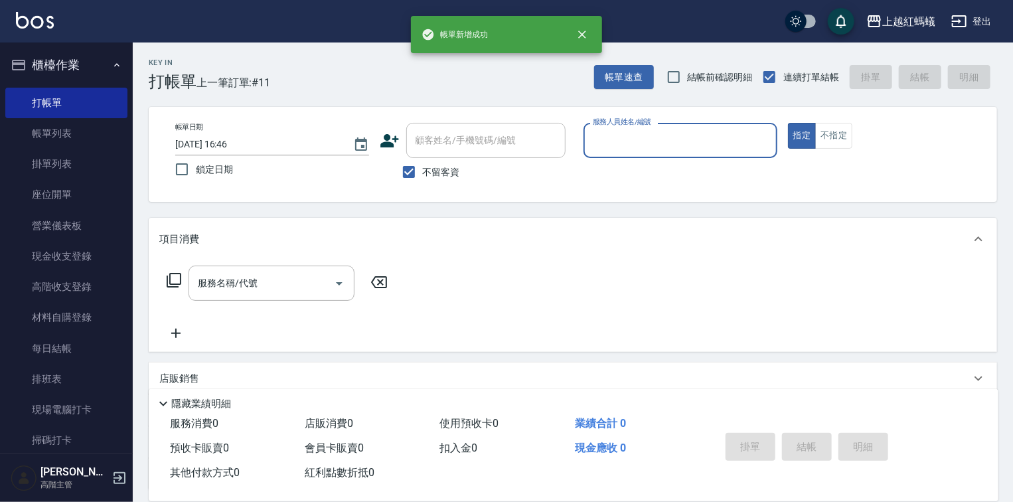
click at [650, 143] on input "服務人員姓名/編號" at bounding box center [680, 140] width 182 height 23
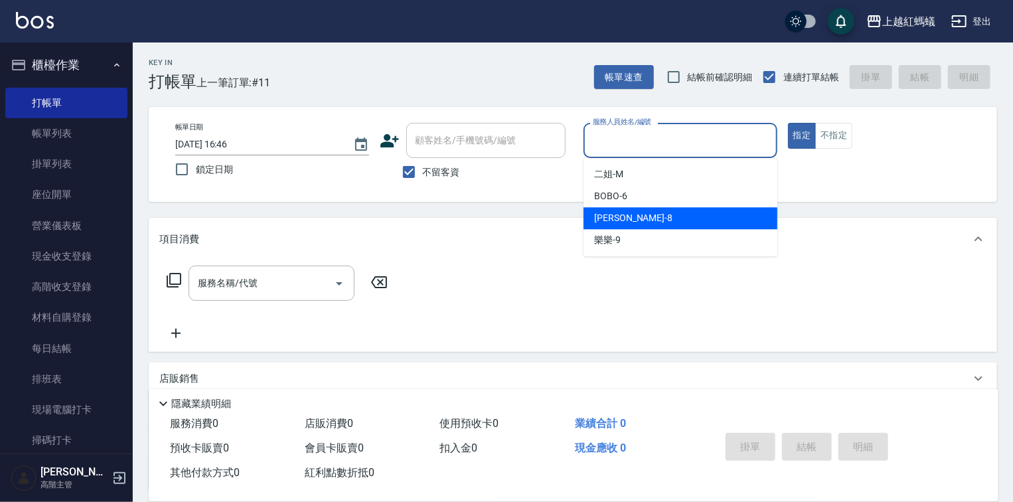
click at [626, 224] on div "[PERSON_NAME] -8" at bounding box center [680, 218] width 194 height 22
type input "[PERSON_NAME]-8"
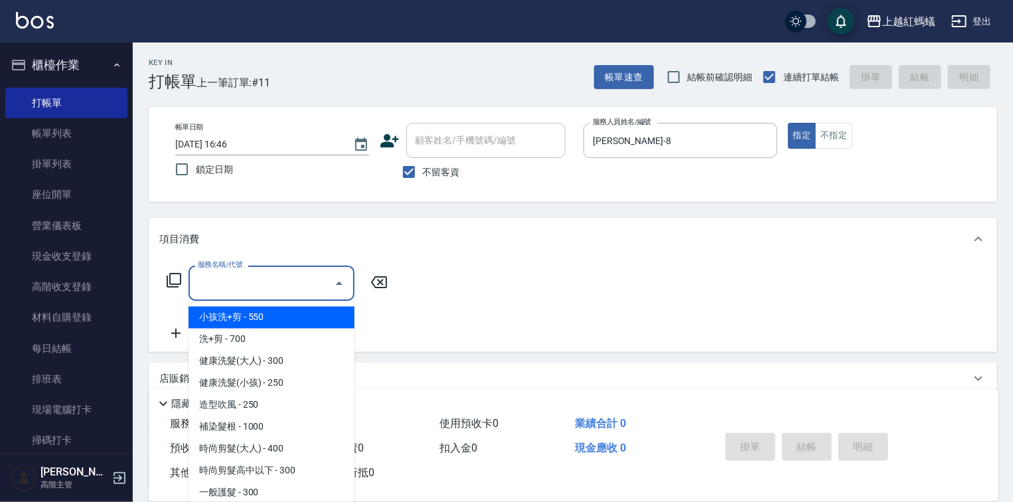
click at [303, 284] on input "服務名稱/代號" at bounding box center [261, 282] width 134 height 23
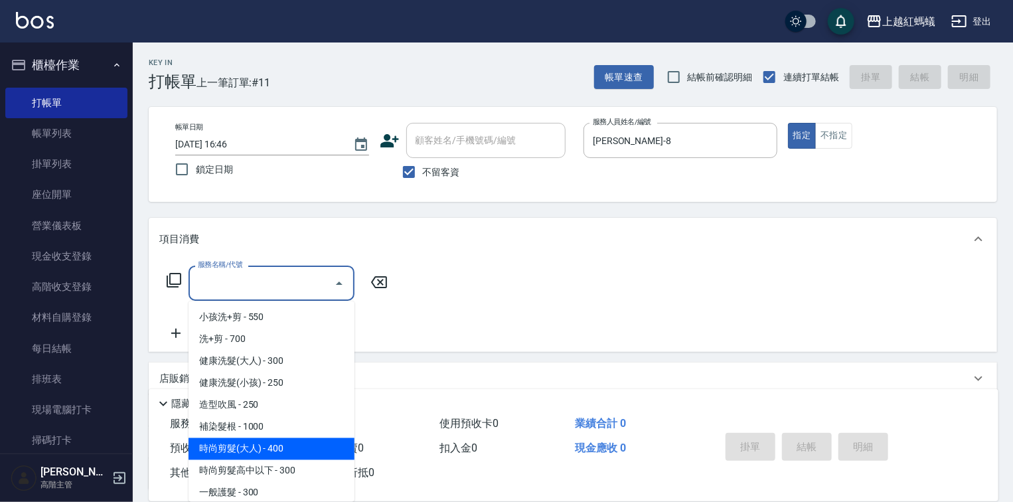
click at [317, 454] on span "時尚剪髮(大人) - 400" at bounding box center [271, 449] width 166 height 22
type input "時尚剪髮(大人)(301)"
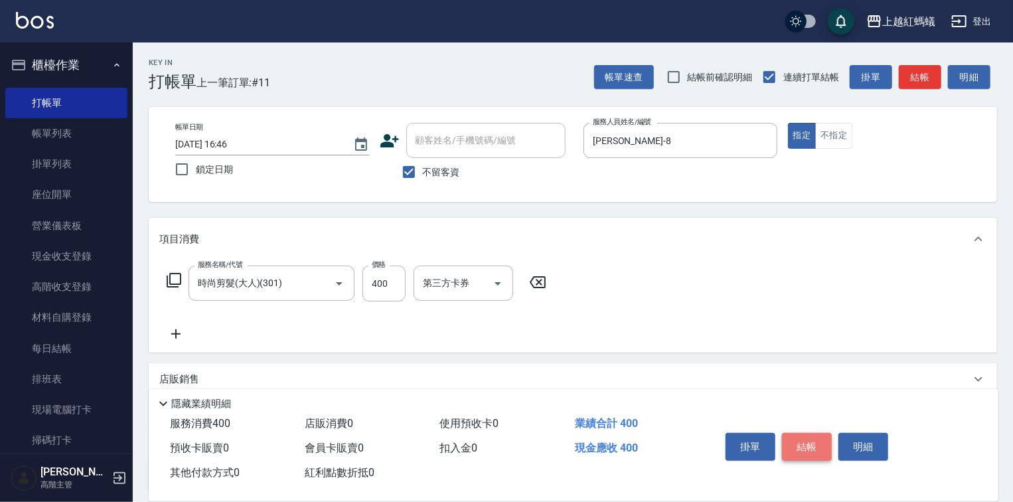
click at [813, 439] on button "結帳" at bounding box center [807, 447] width 50 height 28
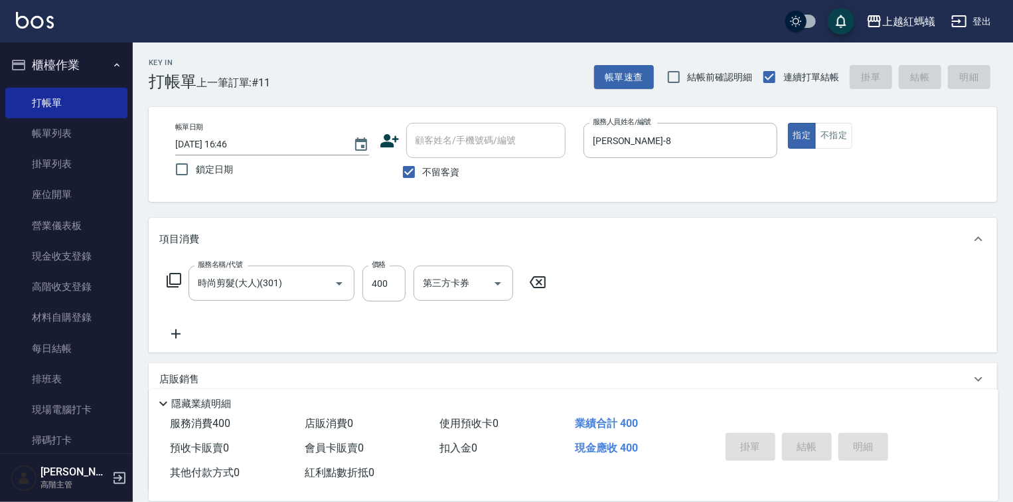
type input "[DATE] 16:47"
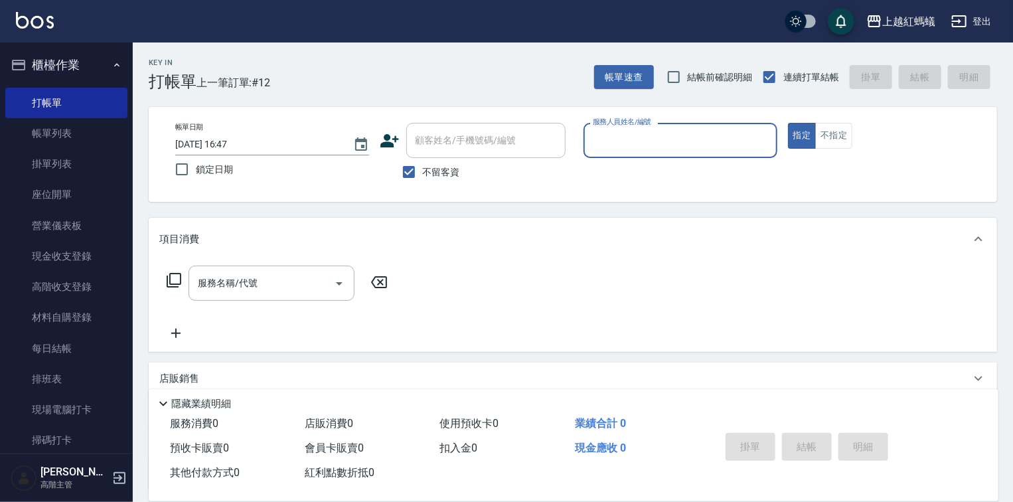
click at [648, 151] on input "服務人員姓名/編號" at bounding box center [680, 140] width 182 height 23
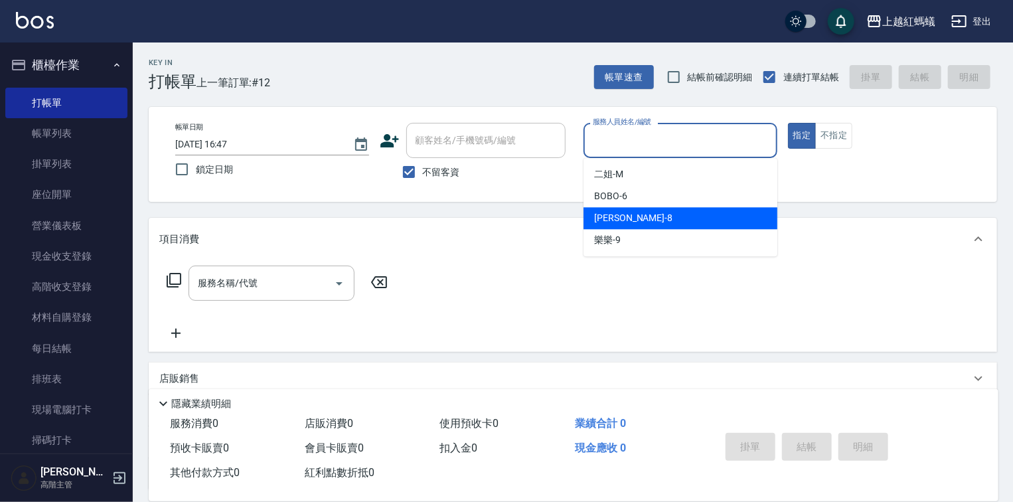
click at [625, 214] on div "[PERSON_NAME] -8" at bounding box center [680, 218] width 194 height 22
type input "[PERSON_NAME]-8"
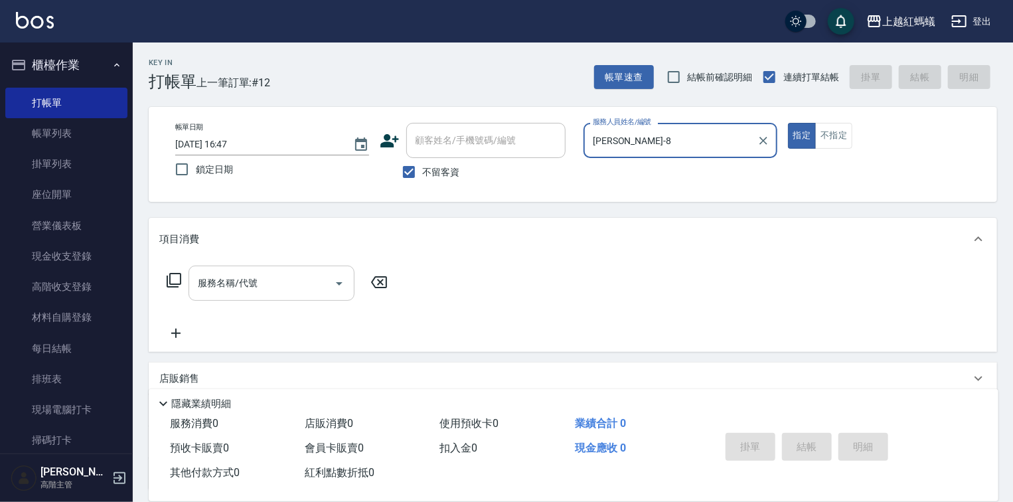
click at [292, 288] on input "服務名稱/代號" at bounding box center [261, 282] width 134 height 23
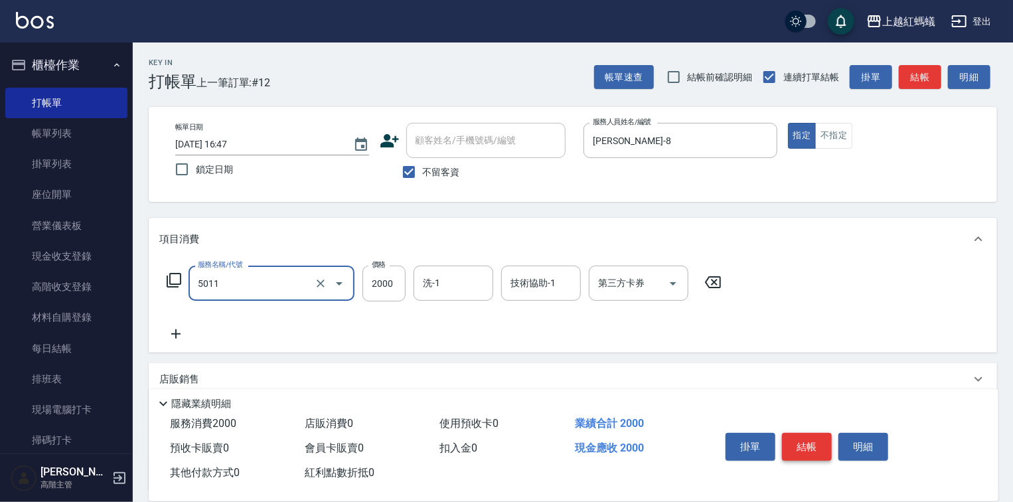
type input "桑多麗燙(短)(5011)"
click at [806, 433] on button "結帳" at bounding box center [807, 447] width 50 height 28
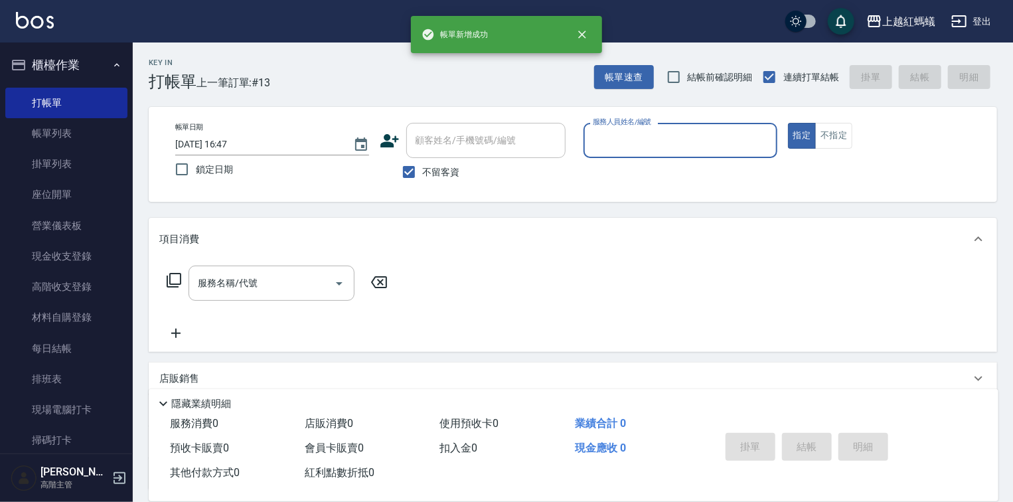
click at [678, 138] on input "服務人員姓名/編號" at bounding box center [680, 140] width 182 height 23
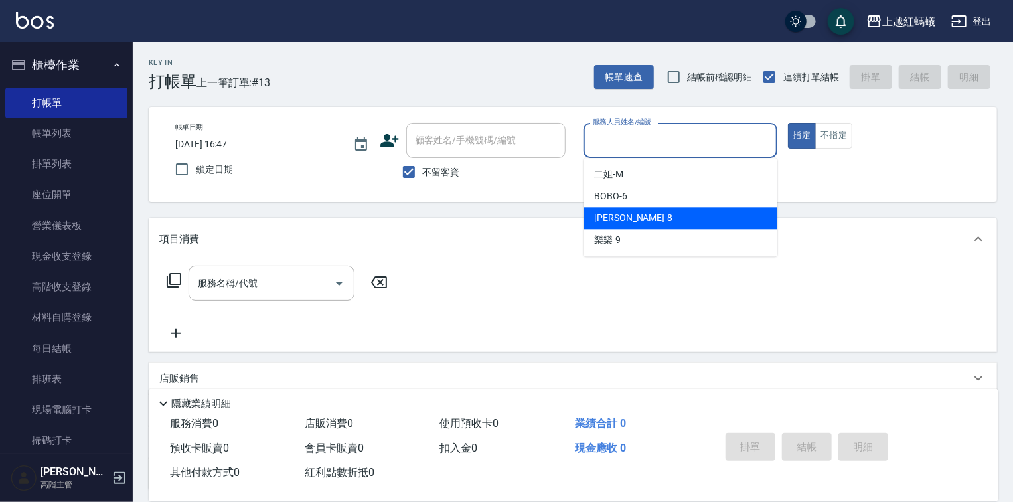
click at [670, 217] on div "[PERSON_NAME] -8" at bounding box center [680, 218] width 194 height 22
type input "[PERSON_NAME]-8"
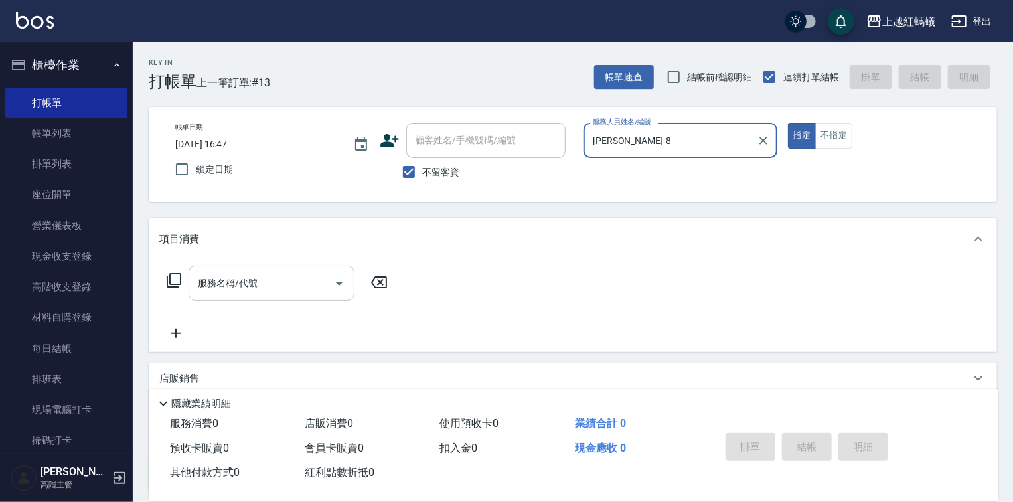
click at [258, 268] on div "服務名稱/代號" at bounding box center [271, 282] width 166 height 35
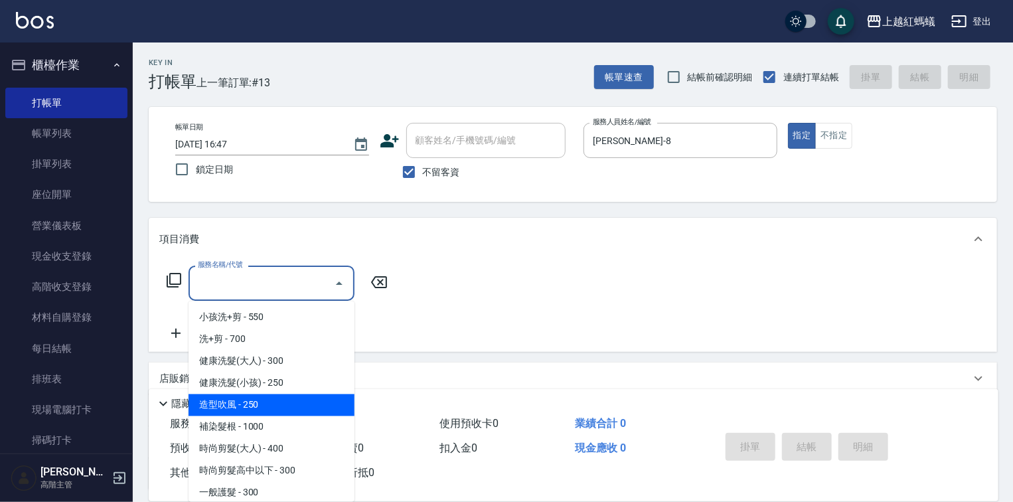
click at [270, 405] on span "造型吹風 - 250" at bounding box center [271, 405] width 166 height 22
type input "造型吹風(203)"
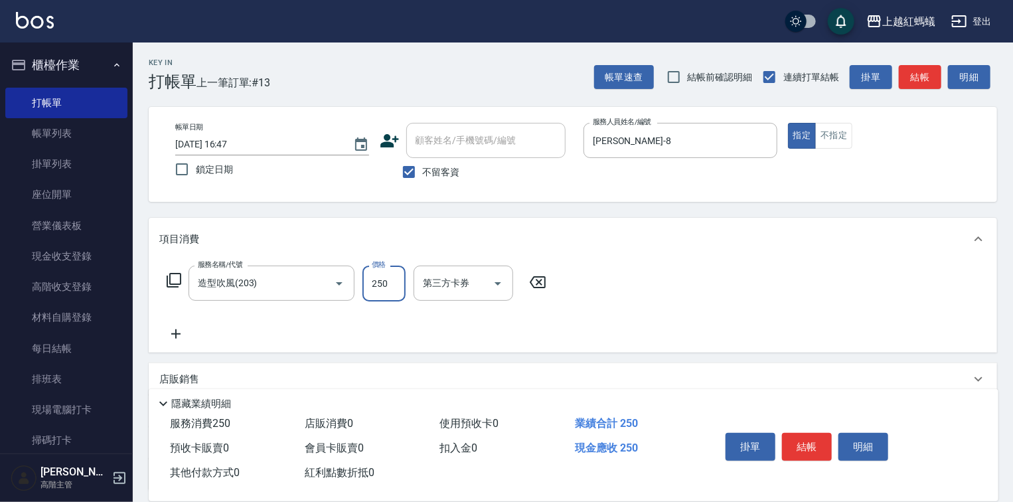
click at [384, 294] on input "250" at bounding box center [383, 283] width 43 height 36
type input "200"
drag, startPoint x: 851, startPoint y: 447, endPoint x: 815, endPoint y: 454, distance: 37.2
click at [832, 450] on div "掛單 結帳 明細" at bounding box center [806, 448] width 173 height 42
click at [811, 451] on button "結帳" at bounding box center [807, 447] width 50 height 28
